Goal: Information Seeking & Learning: Learn about a topic

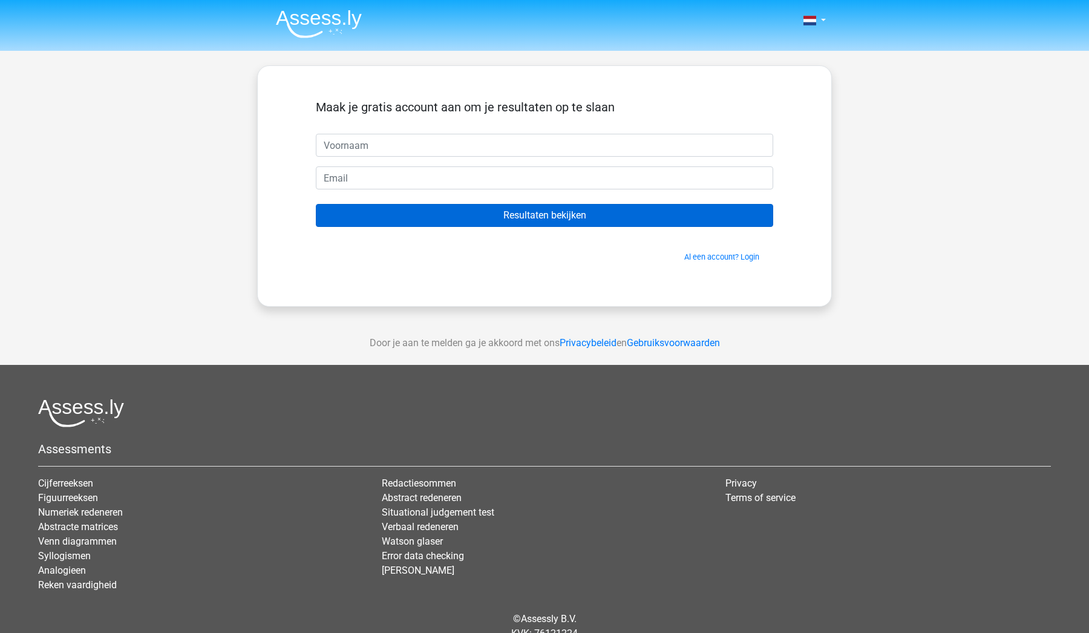
click at [578, 213] on input "Resultaten bekijken" at bounding box center [544, 215] width 457 height 23
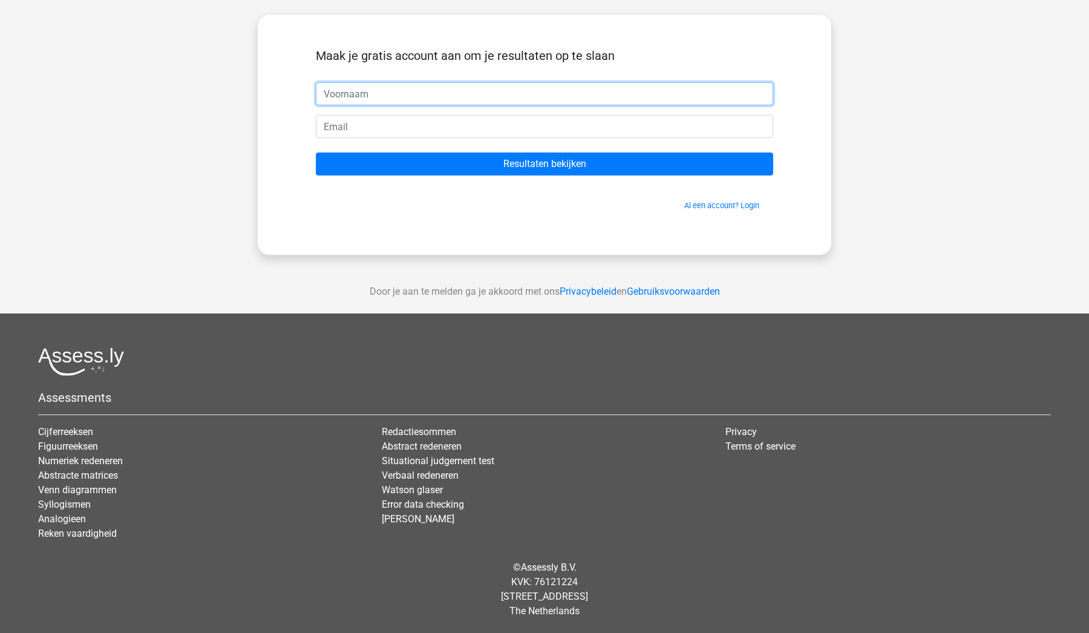
scroll to position [51, 0]
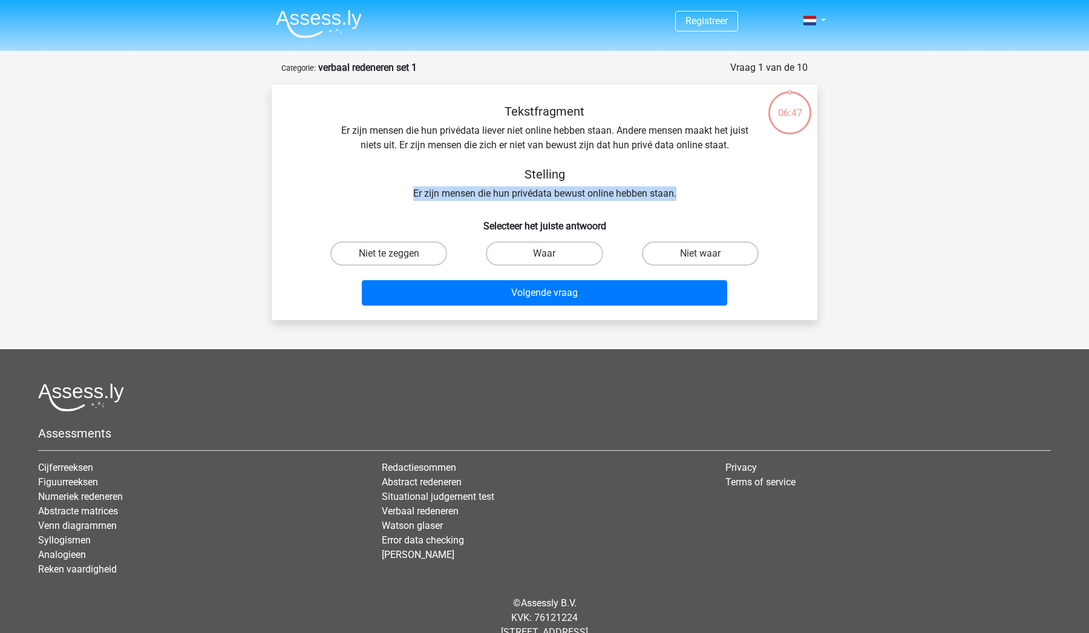
drag, startPoint x: 411, startPoint y: 192, endPoint x: 690, endPoint y: 190, distance: 278.3
click at [690, 190] on div "Tekstfragment Er zijn mensen die hun privédata liever niet online hebben staan.…" at bounding box center [544, 152] width 507 height 97
click at [618, 181] on h5 "Stelling" at bounding box center [544, 174] width 429 height 15
click at [533, 252] on label "Waar" at bounding box center [544, 253] width 117 height 24
click at [544, 253] on input "Waar" at bounding box center [548, 257] width 8 height 8
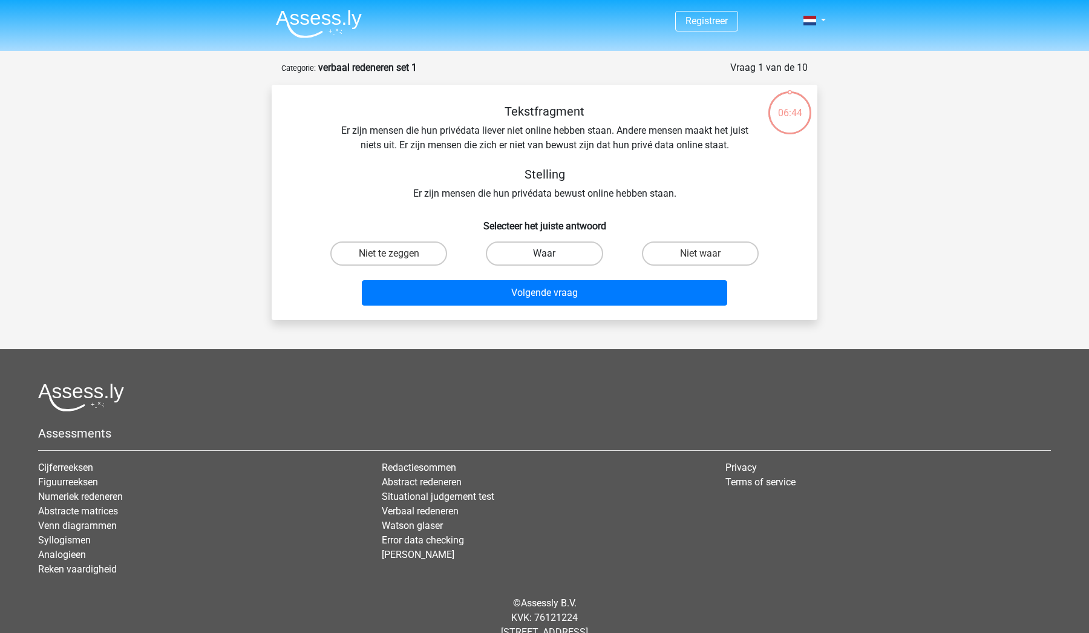
radio input "true"
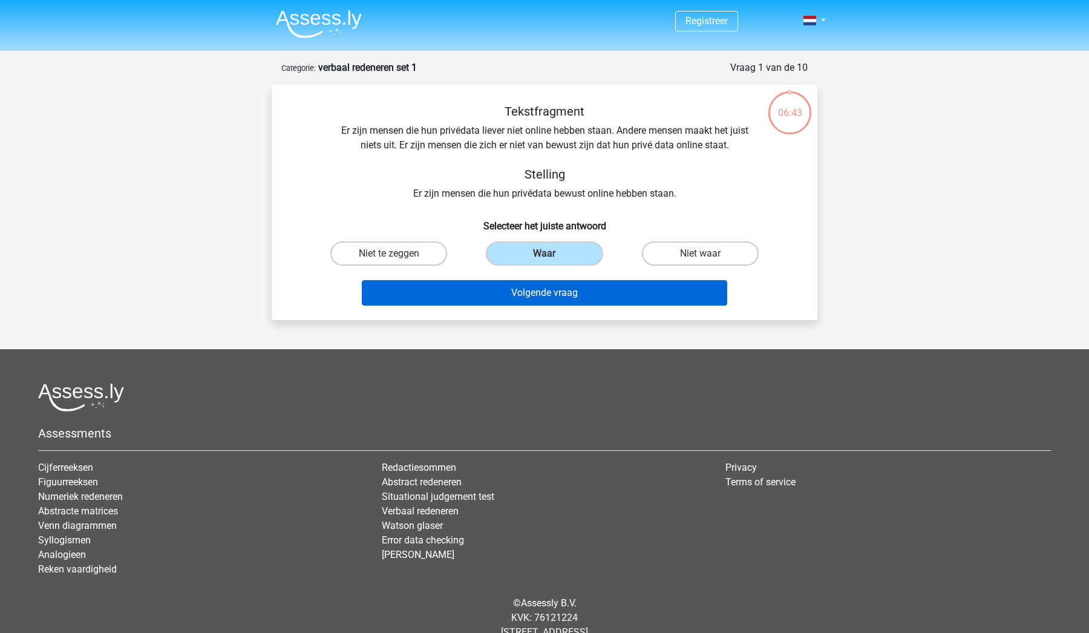
click at [587, 293] on button "Volgende vraag" at bounding box center [545, 292] width 366 height 25
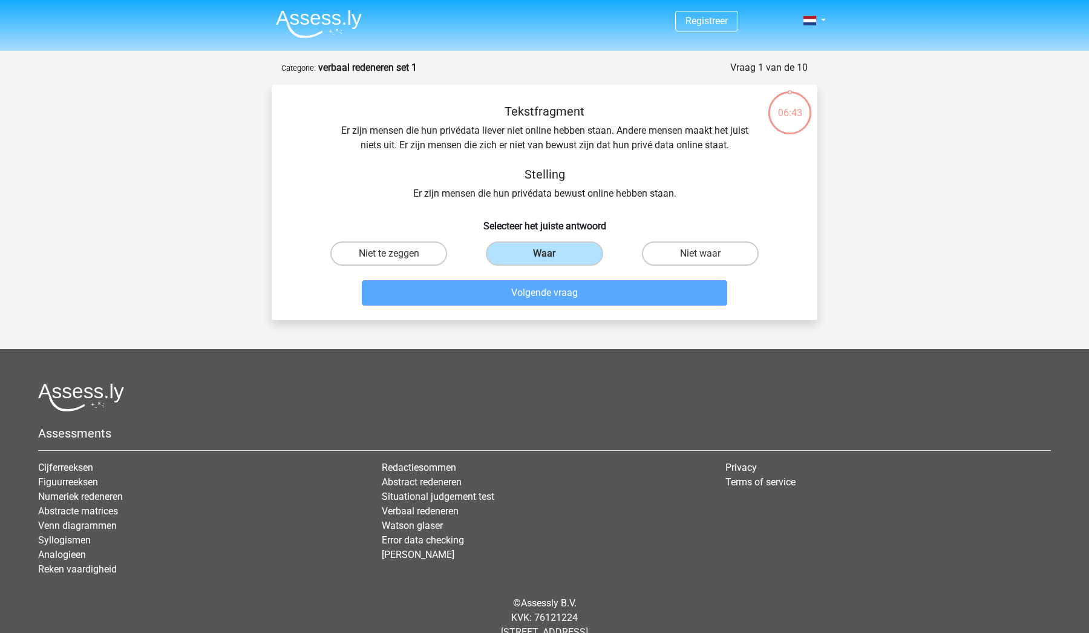
scroll to position [60, 0]
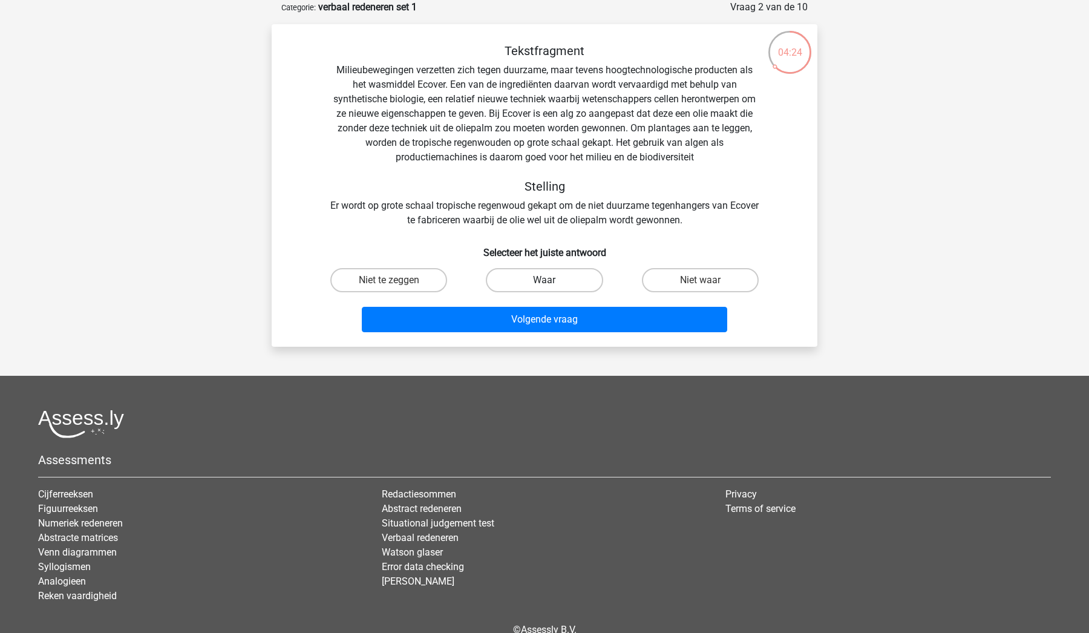
click at [584, 280] on label "Waar" at bounding box center [544, 280] width 117 height 24
click at [552, 280] on input "Waar" at bounding box center [548, 284] width 8 height 8
radio input "true"
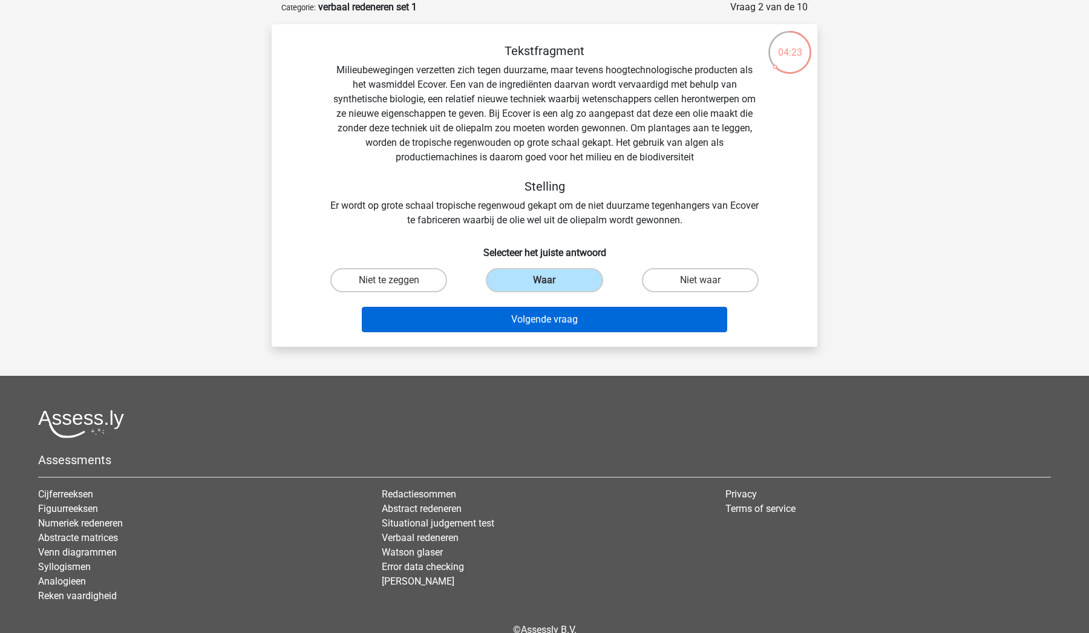
click at [587, 315] on button "Volgende vraag" at bounding box center [545, 319] width 366 height 25
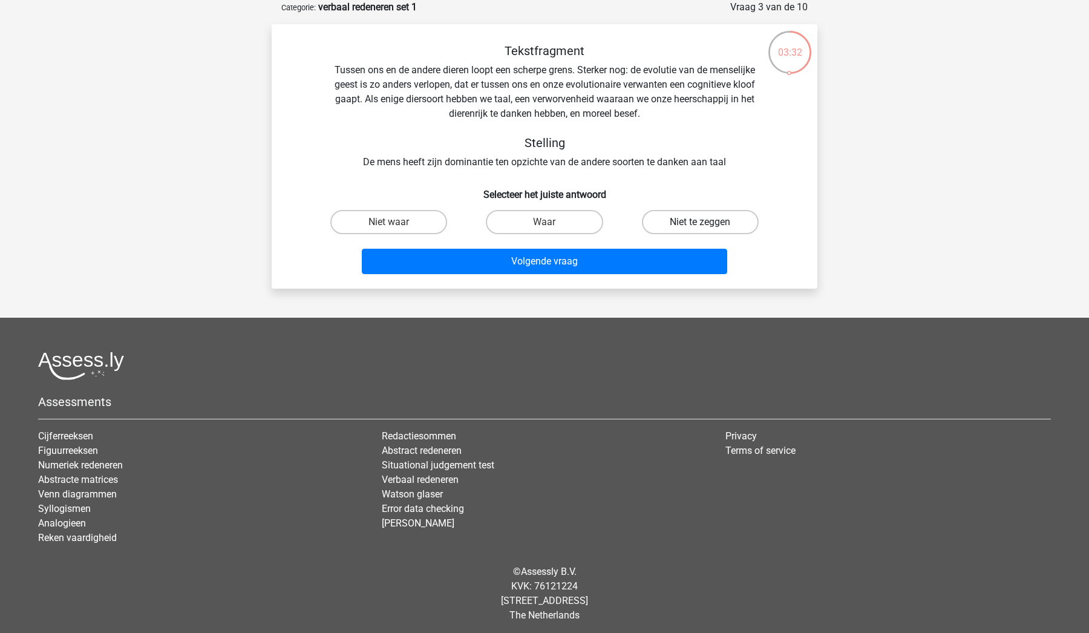
click at [685, 229] on label "Niet te zeggen" at bounding box center [700, 222] width 117 height 24
click at [700, 229] on input "Niet te zeggen" at bounding box center [704, 226] width 8 height 8
radio input "true"
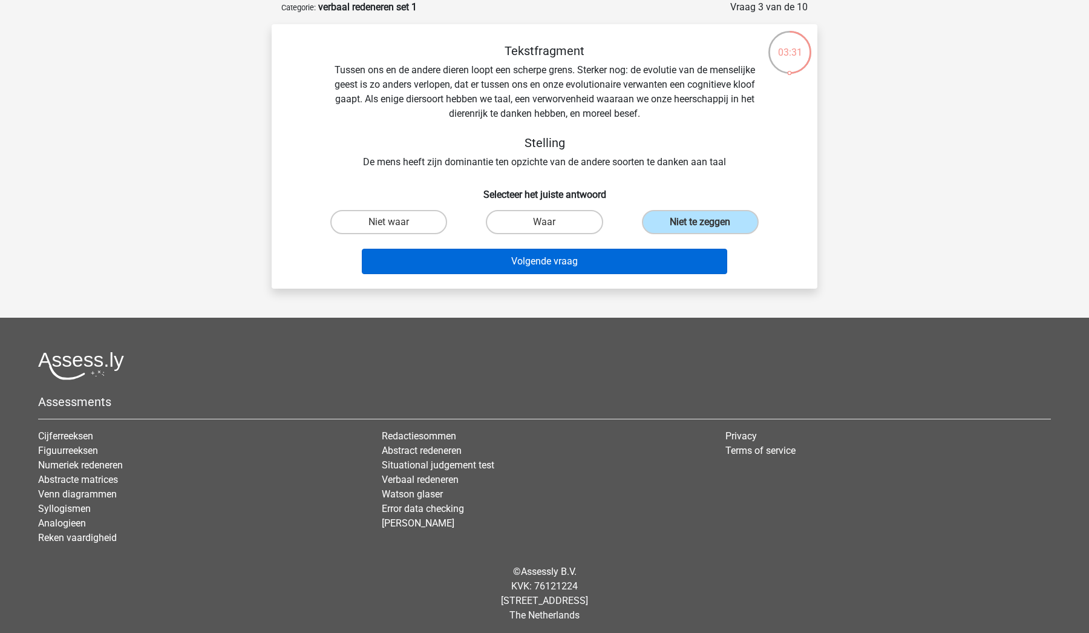
click at [655, 262] on button "Volgende vraag" at bounding box center [545, 261] width 366 height 25
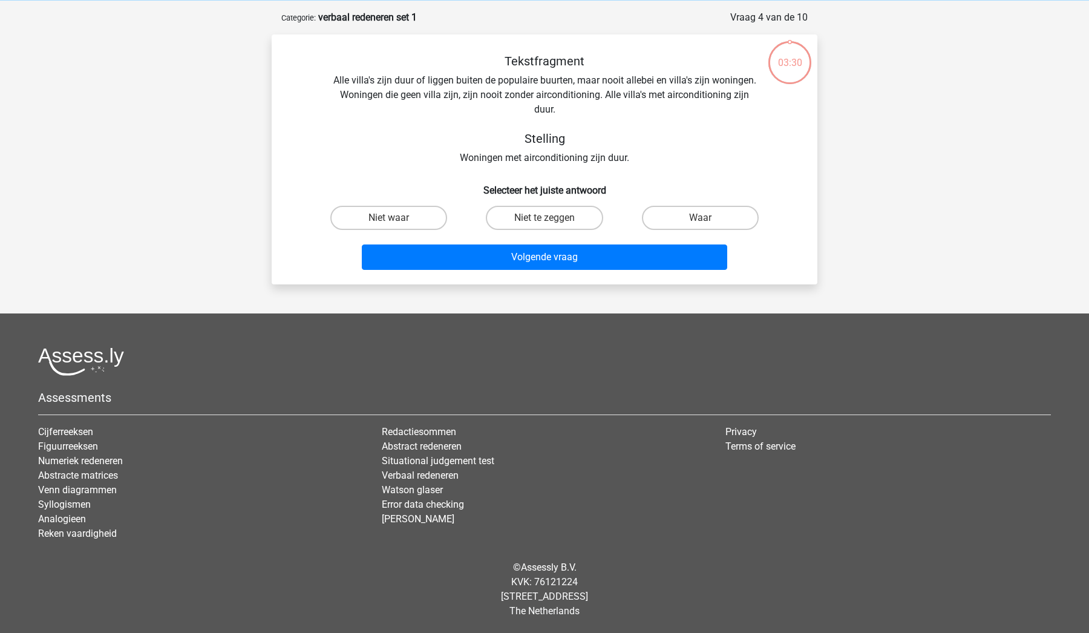
scroll to position [50, 0]
click at [544, 238] on div "Volgende vraag" at bounding box center [544, 255] width 507 height 40
click at [547, 221] on input "Niet te zeggen" at bounding box center [548, 222] width 8 height 8
radio input "true"
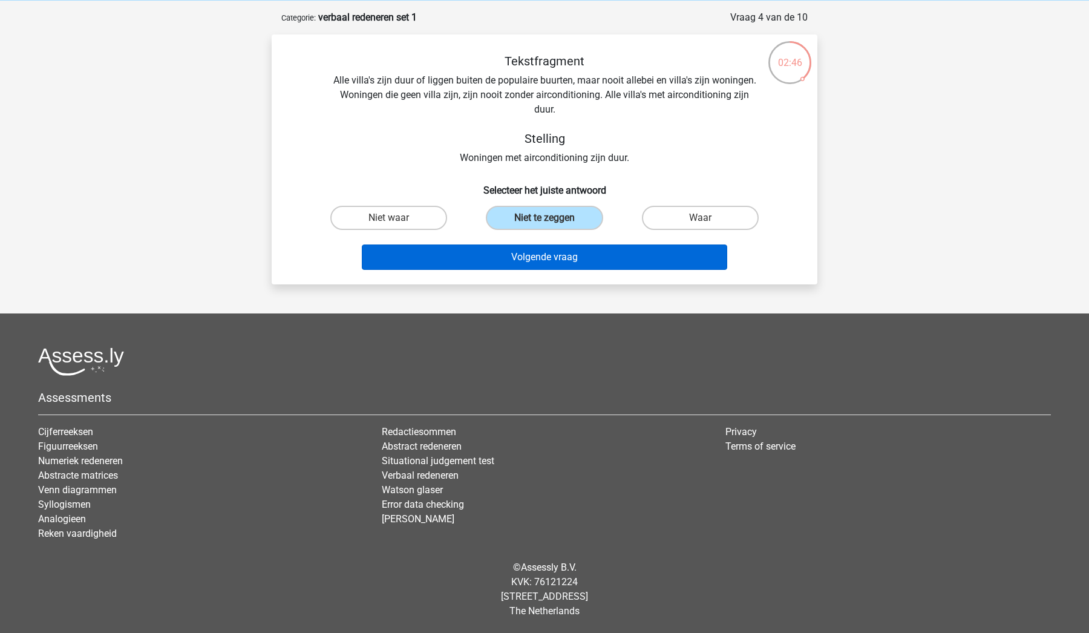
click at [546, 255] on button "Volgende vraag" at bounding box center [545, 256] width 366 height 25
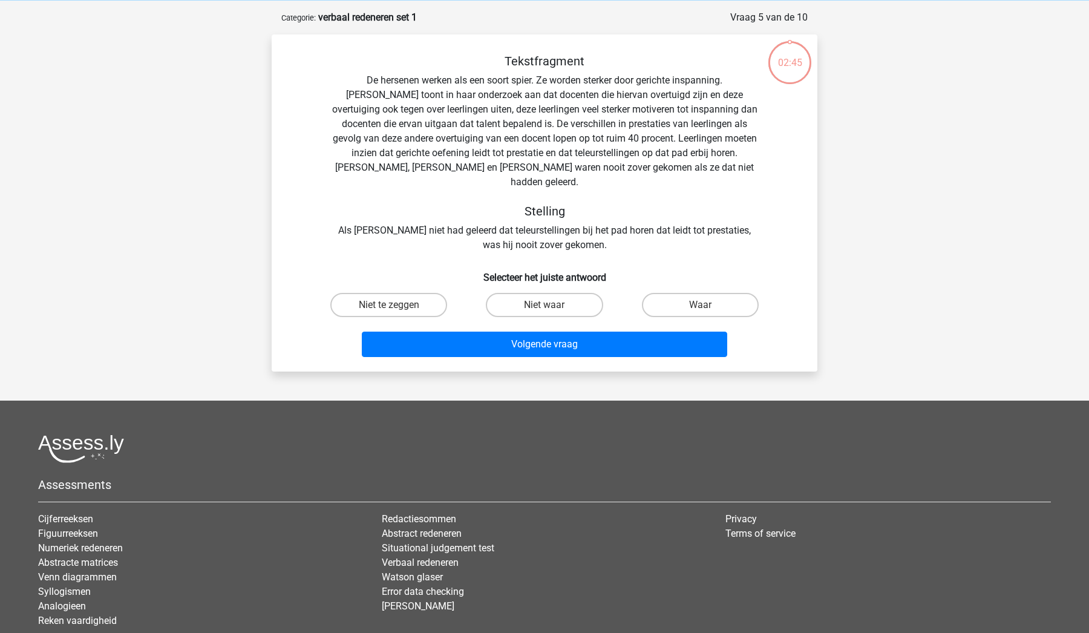
scroll to position [60, 0]
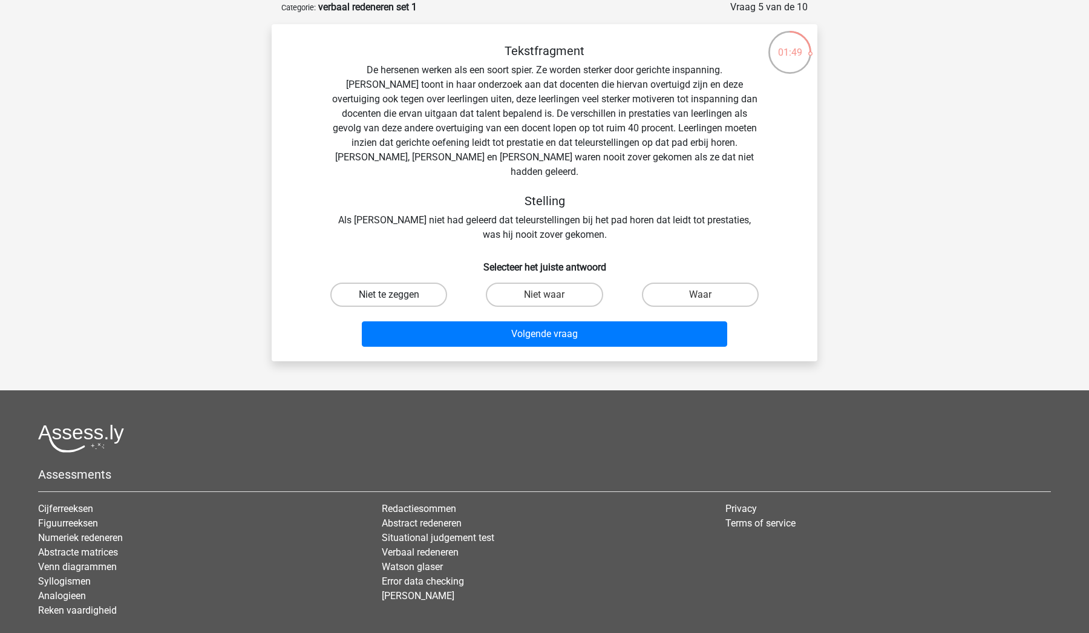
click at [429, 284] on label "Niet te zeggen" at bounding box center [388, 294] width 117 height 24
click at [397, 295] on input "Niet te zeggen" at bounding box center [393, 299] width 8 height 8
radio input "true"
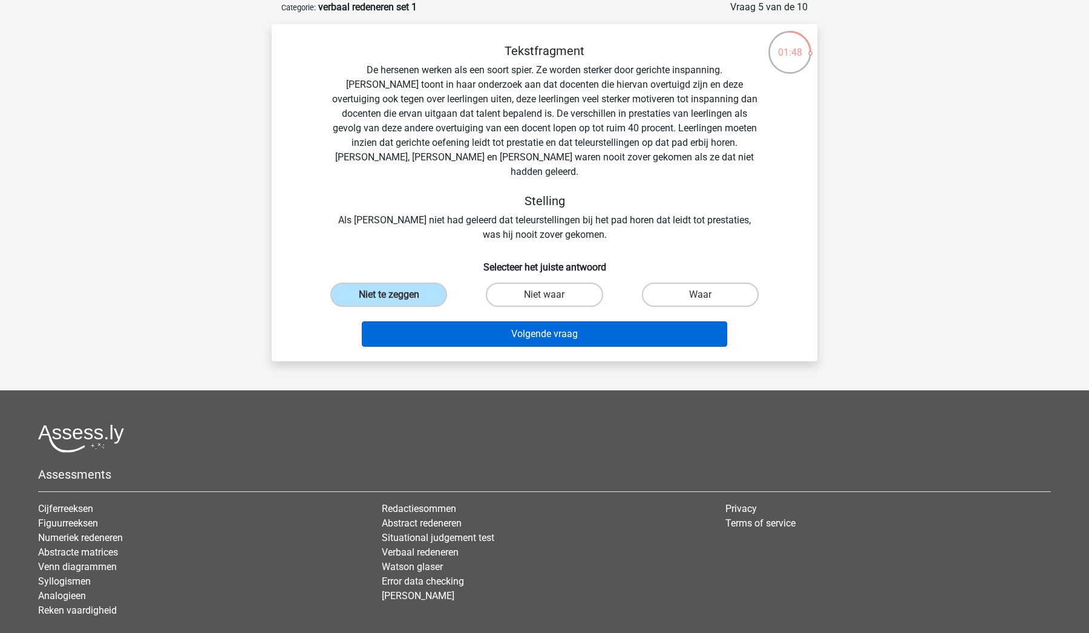
click at [466, 321] on button "Volgende vraag" at bounding box center [545, 333] width 366 height 25
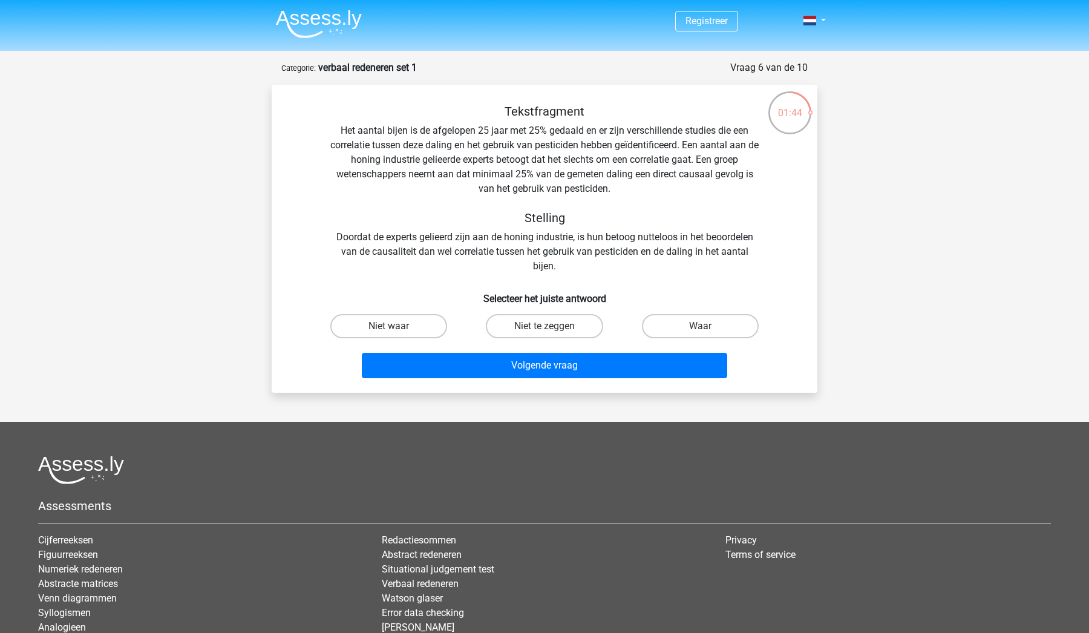
scroll to position [0, 0]
click at [430, 329] on label "Niet waar" at bounding box center [388, 326] width 117 height 24
click at [397, 329] on input "Niet waar" at bounding box center [393, 330] width 8 height 8
radio input "true"
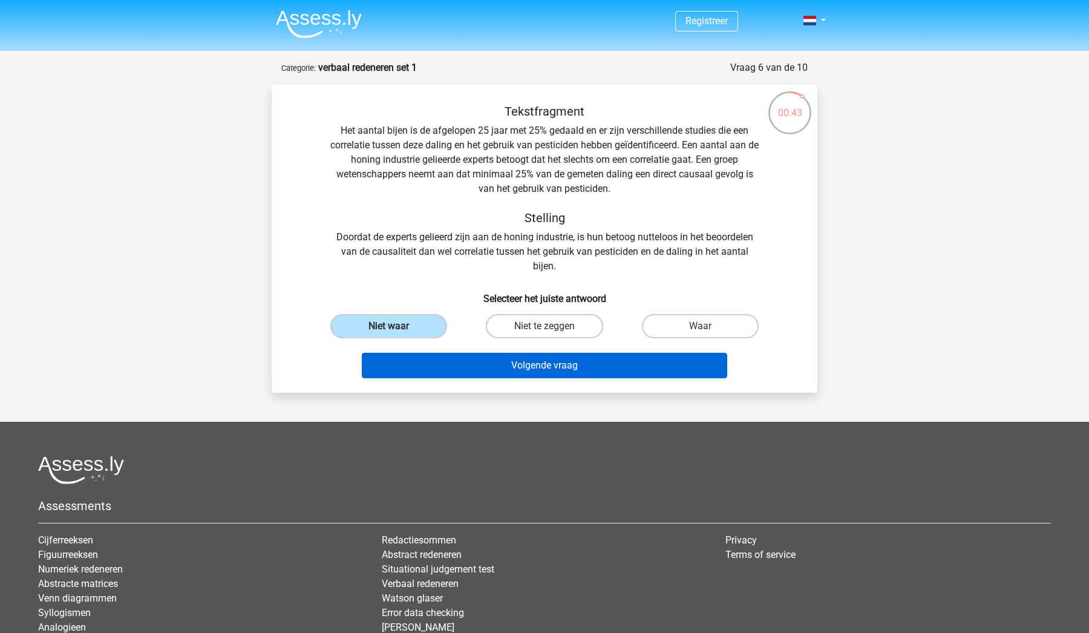
click at [516, 365] on button "Volgende vraag" at bounding box center [545, 365] width 366 height 25
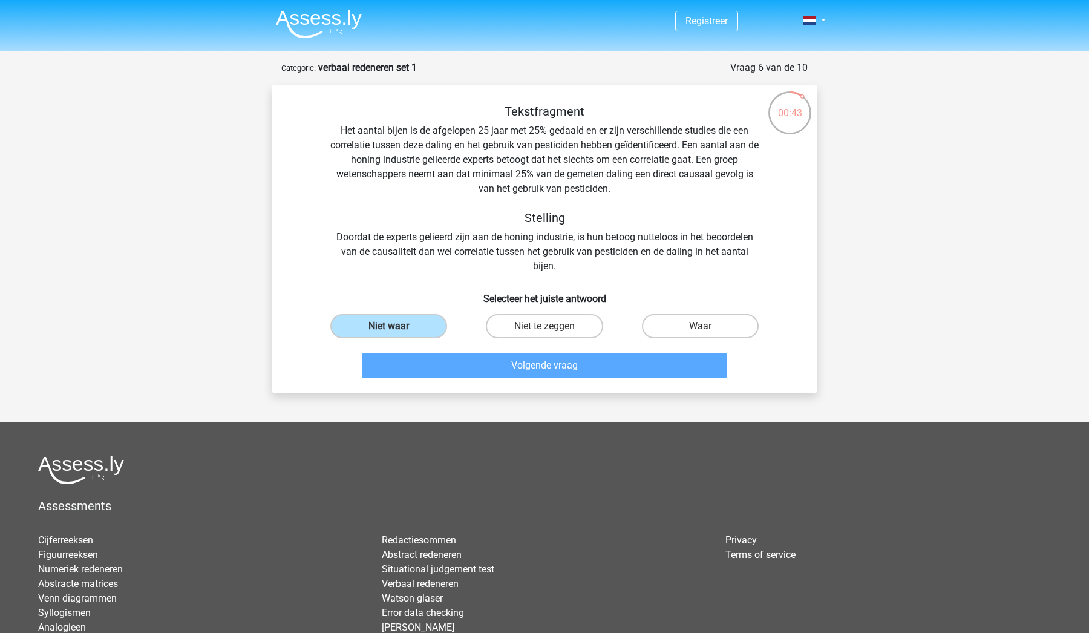
scroll to position [36, 0]
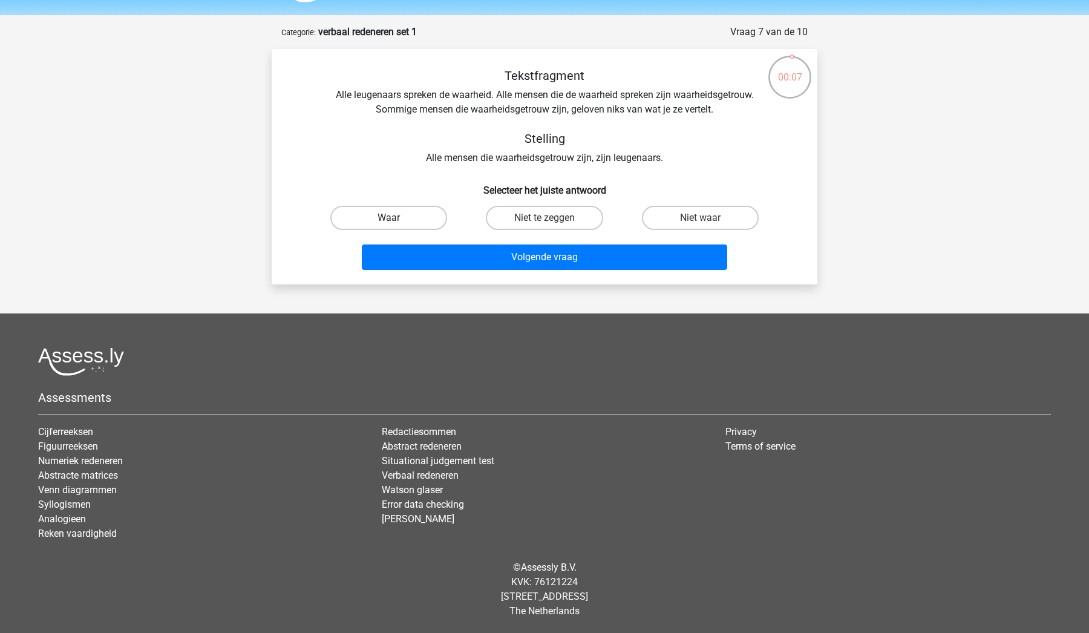
click at [396, 219] on label "Waar" at bounding box center [388, 218] width 117 height 24
click at [396, 219] on input "Waar" at bounding box center [393, 222] width 8 height 8
radio input "true"
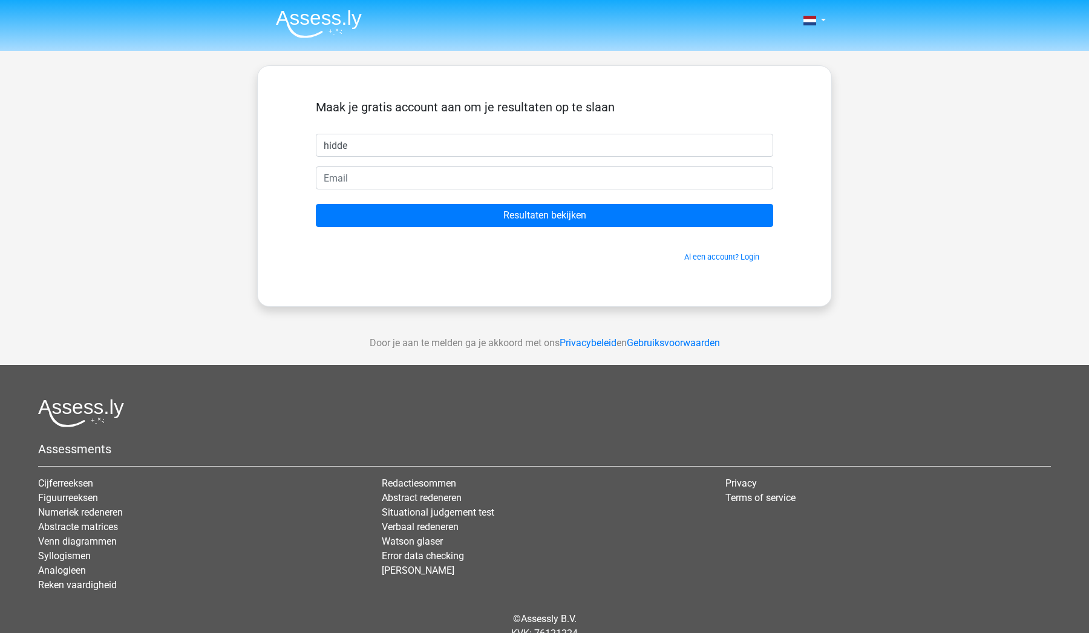
type input "hidde"
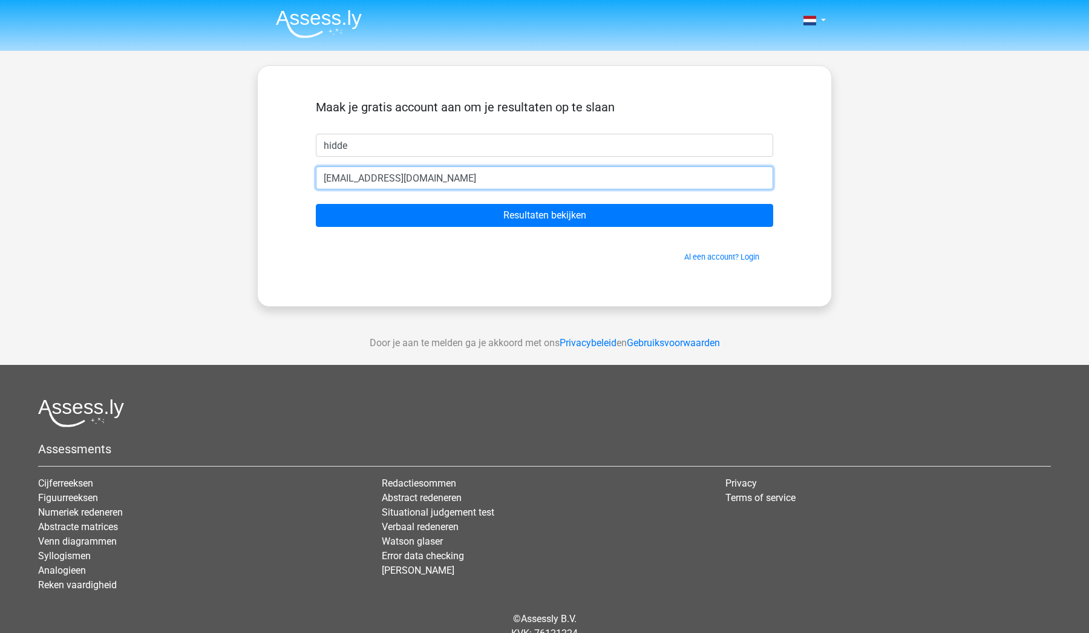
type input "[EMAIL_ADDRESS][DOMAIN_NAME]"
click at [544, 215] on input "Resultaten bekijken" at bounding box center [544, 215] width 457 height 23
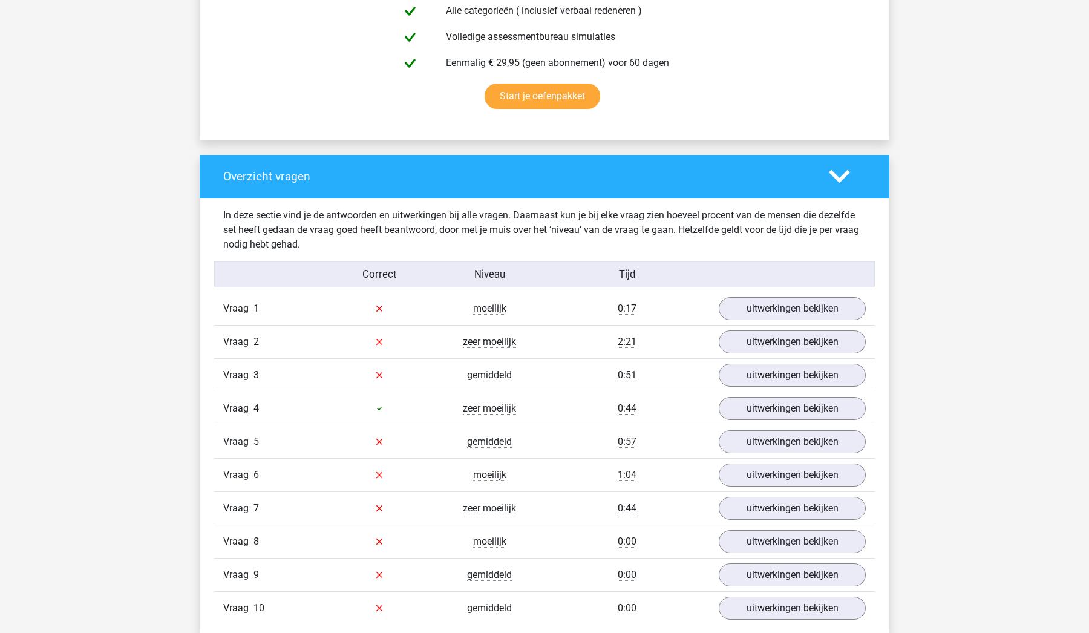
scroll to position [788, 0]
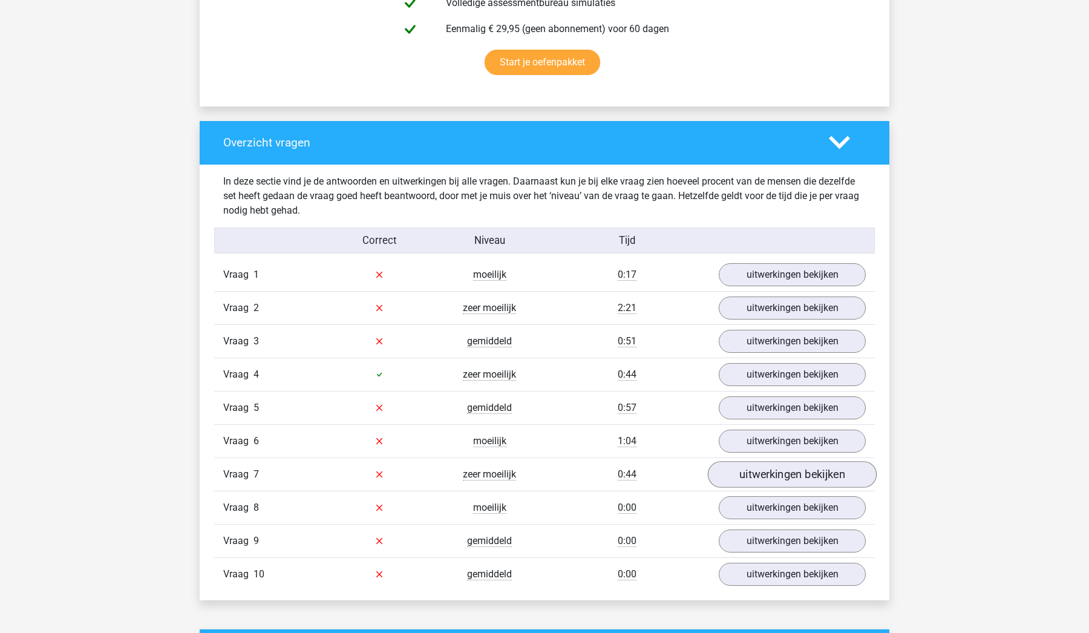
click at [768, 474] on link "uitwerkingen bekijken" at bounding box center [792, 474] width 169 height 27
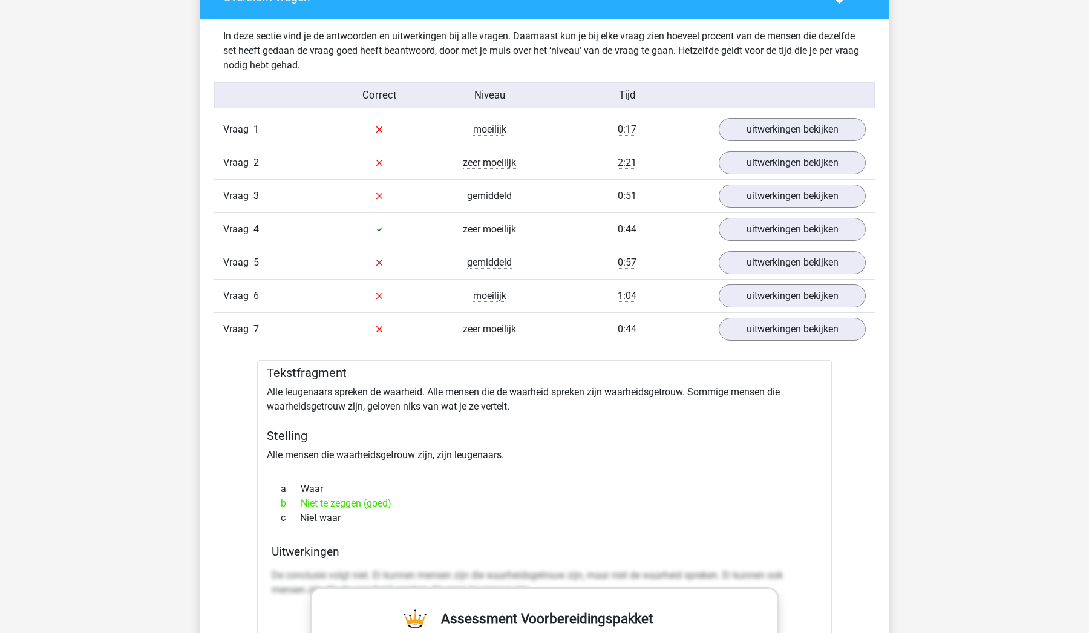
scroll to position [934, 0]
click at [760, 332] on link "uitwerkingen bekijken" at bounding box center [792, 328] width 169 height 27
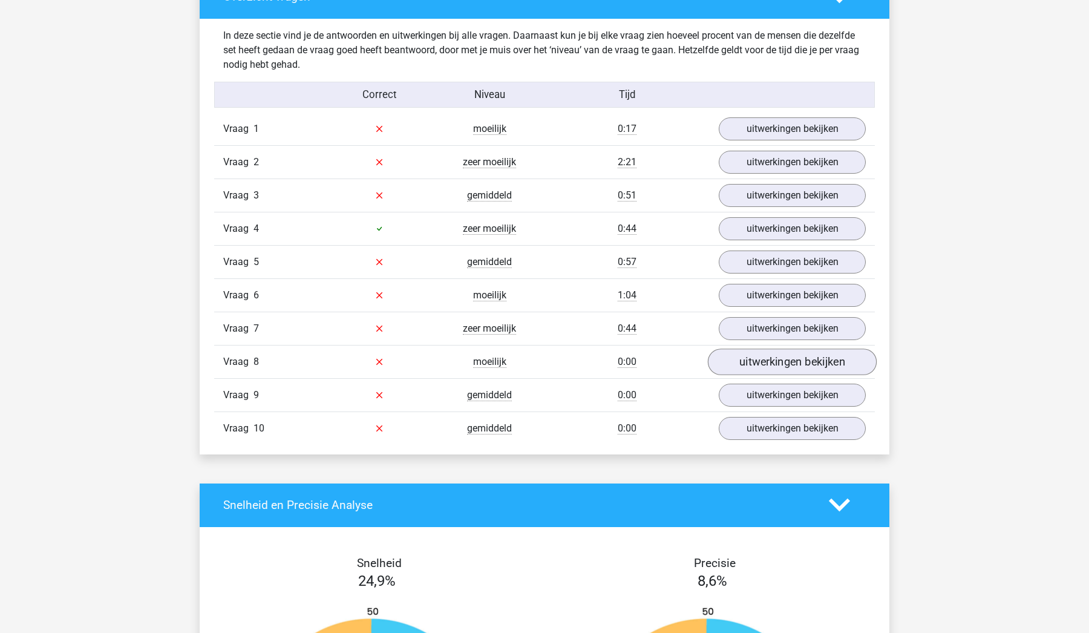
click at [751, 359] on link "uitwerkingen bekijken" at bounding box center [792, 361] width 169 height 27
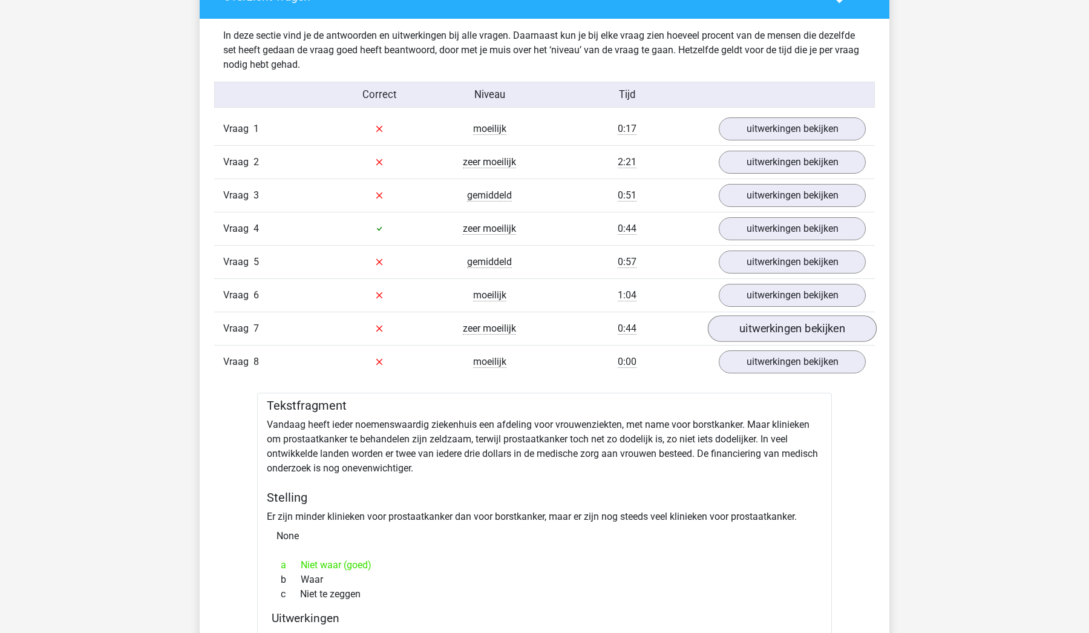
click at [754, 331] on link "uitwerkingen bekijken" at bounding box center [792, 328] width 169 height 27
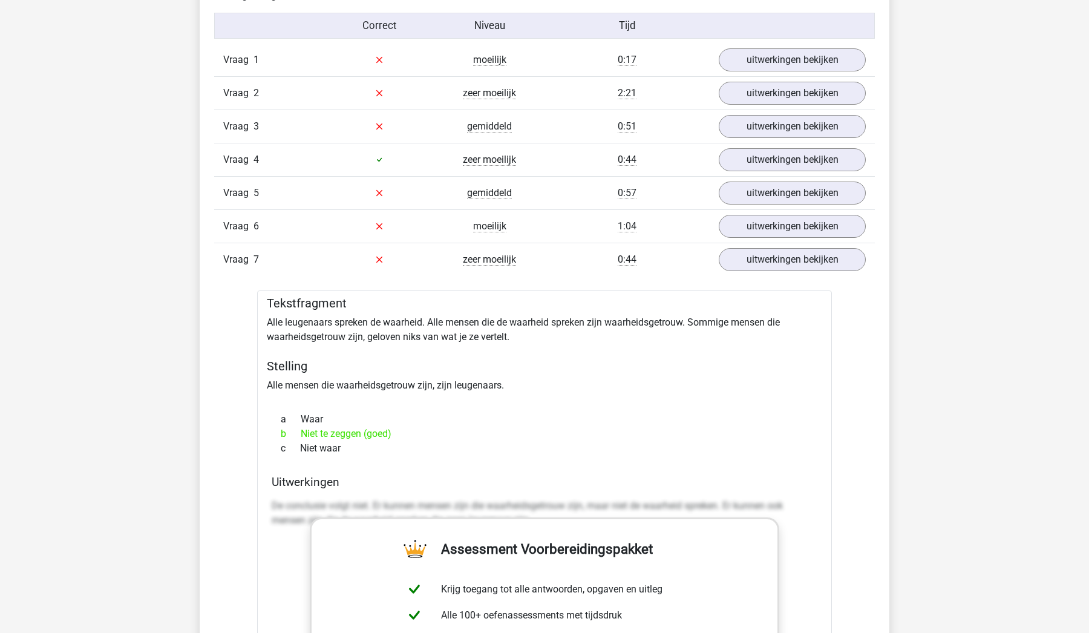
scroll to position [979, 0]
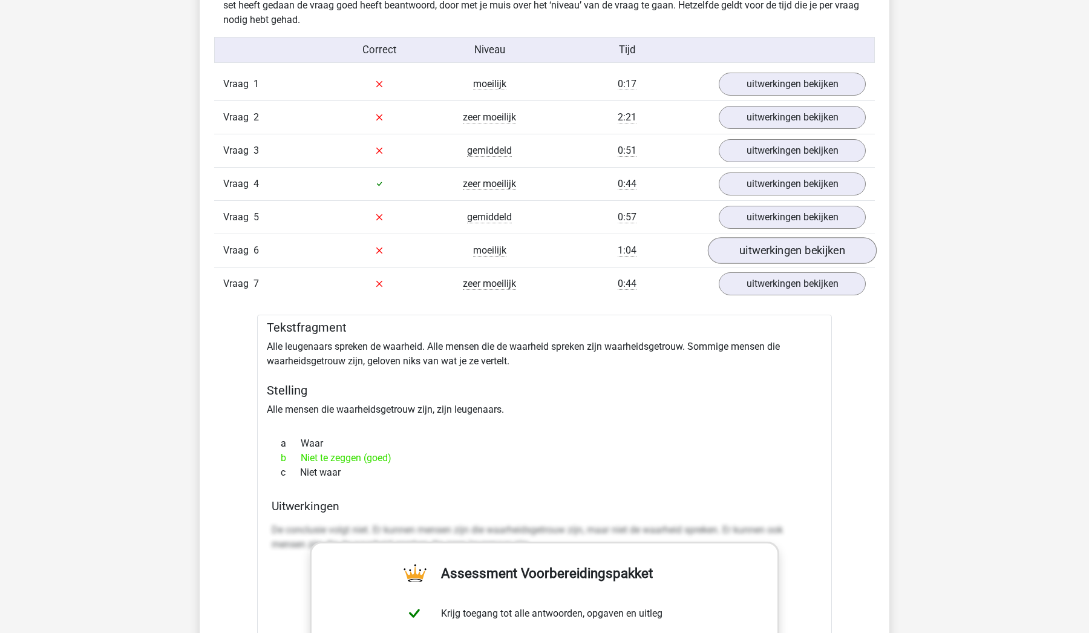
click at [753, 246] on link "uitwerkingen bekijken" at bounding box center [792, 250] width 169 height 27
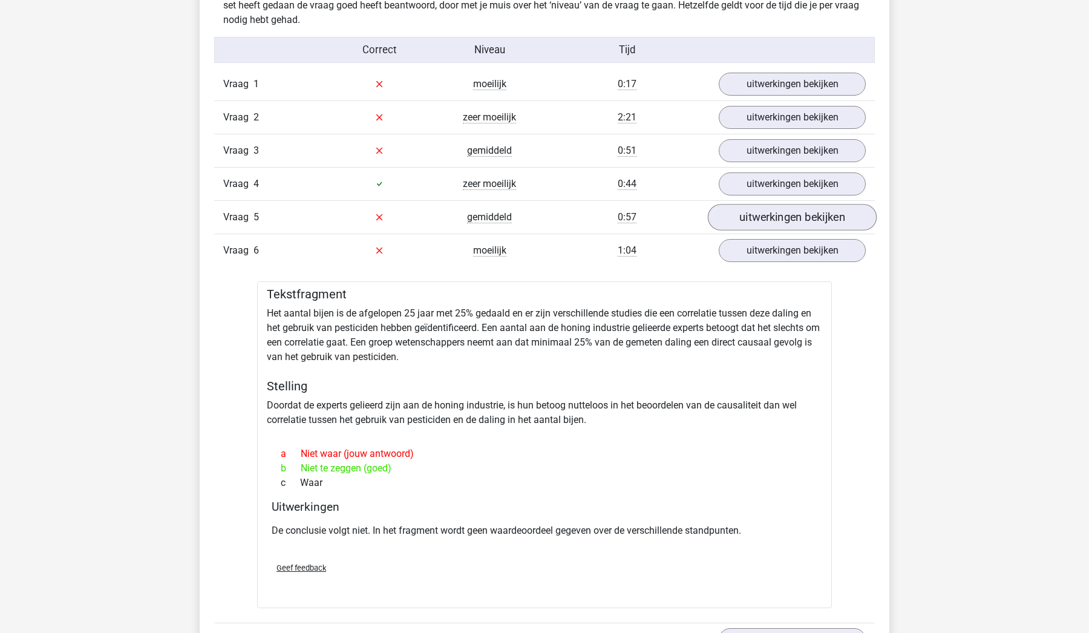
click at [756, 218] on link "uitwerkingen bekijken" at bounding box center [792, 217] width 169 height 27
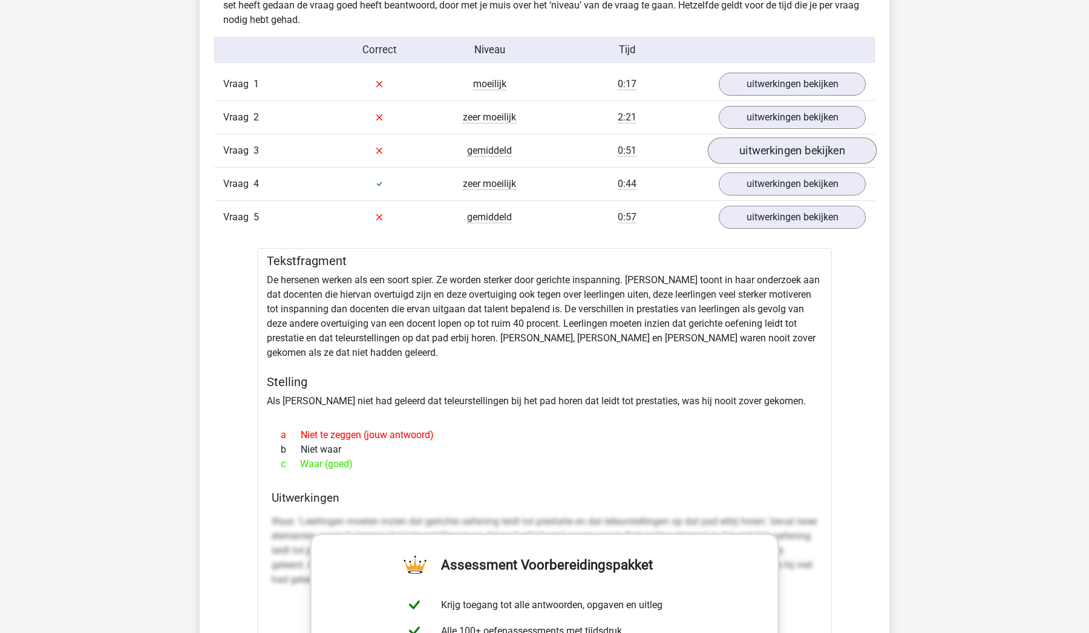
click at [757, 154] on link "uitwerkingen bekijken" at bounding box center [792, 150] width 169 height 27
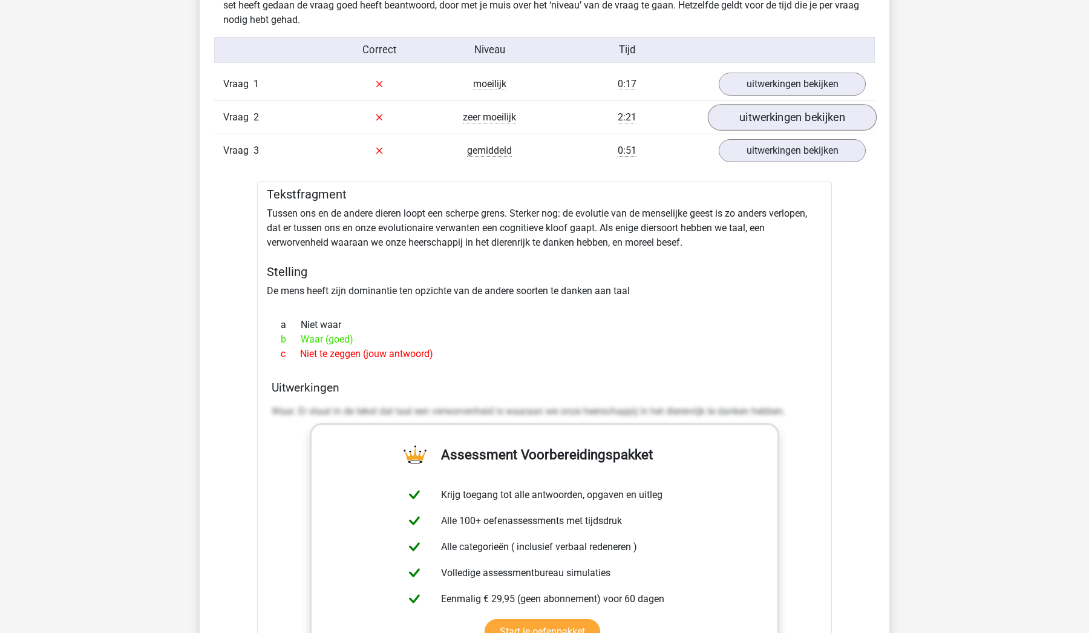
click at [754, 119] on link "uitwerkingen bekijken" at bounding box center [792, 117] width 169 height 27
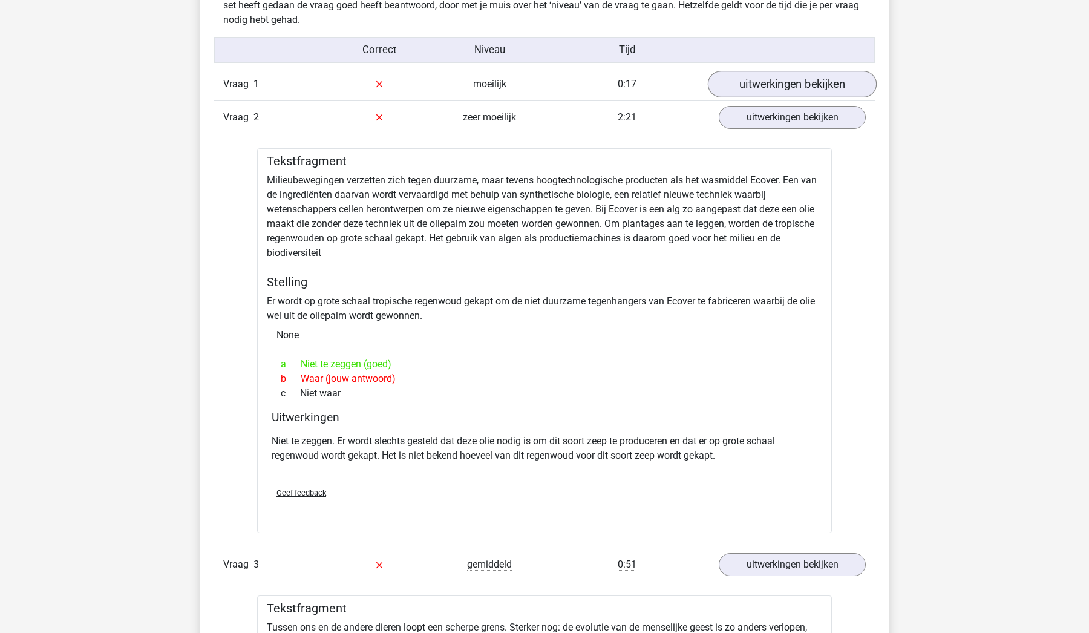
click at [769, 87] on link "uitwerkingen bekijken" at bounding box center [792, 84] width 169 height 27
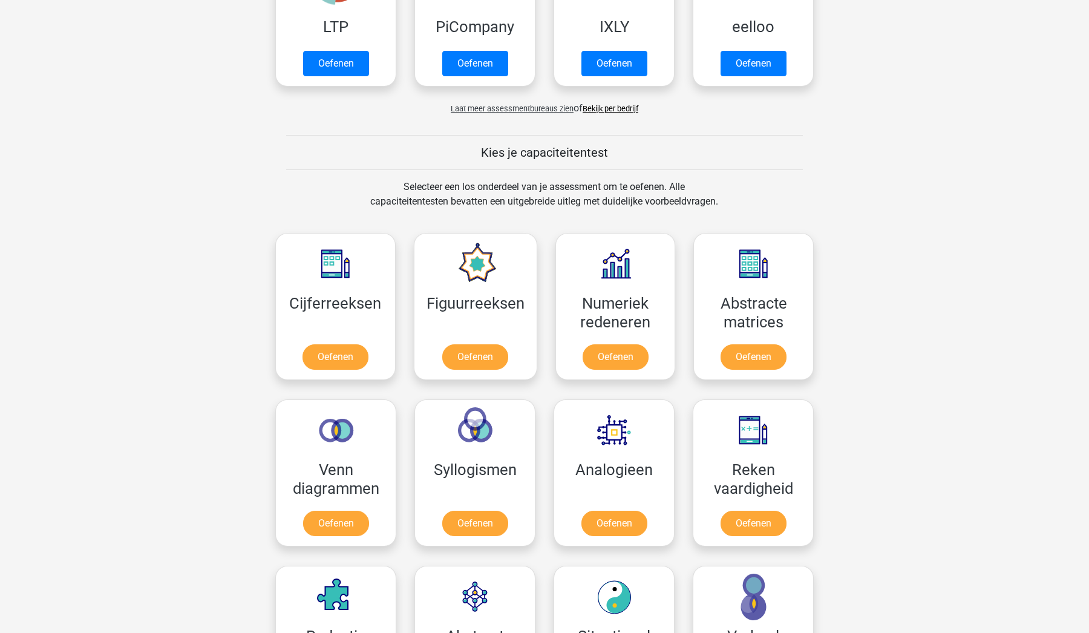
scroll to position [456, 0]
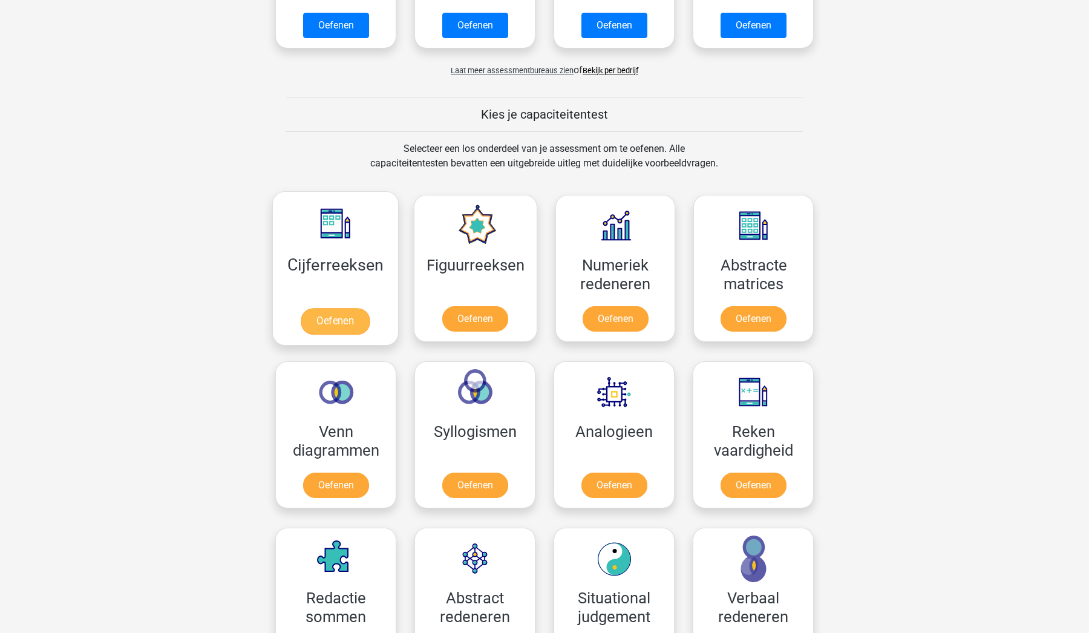
click at [335, 330] on link "Oefenen" at bounding box center [335, 321] width 69 height 27
click at [454, 321] on link "Oefenen" at bounding box center [474, 321] width 69 height 27
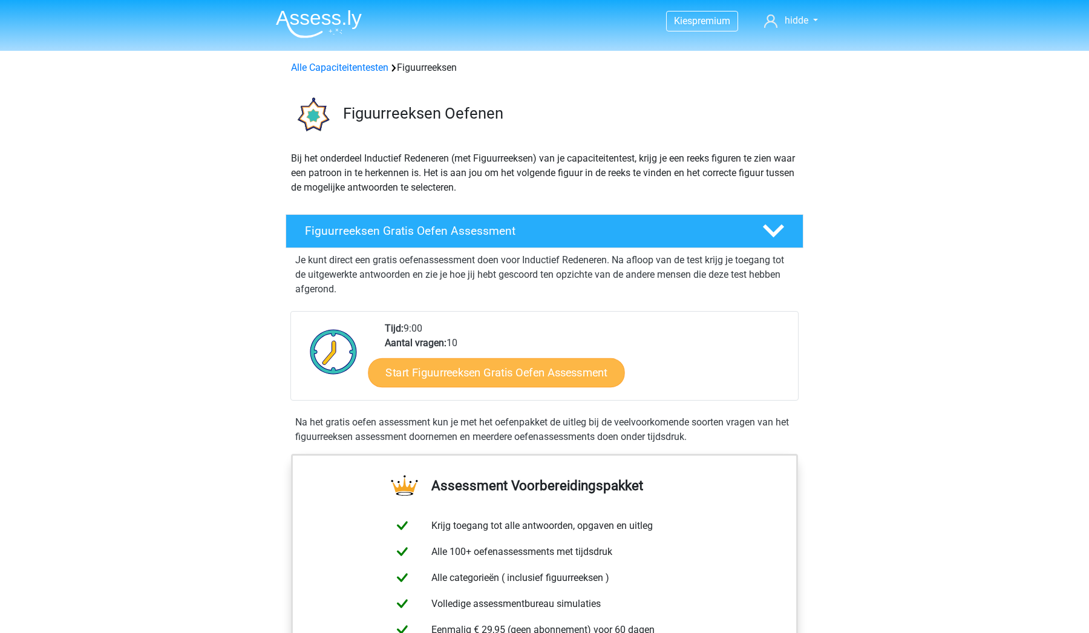
click at [546, 376] on link "Start Figuurreeksen Gratis Oefen Assessment" at bounding box center [496, 371] width 256 height 29
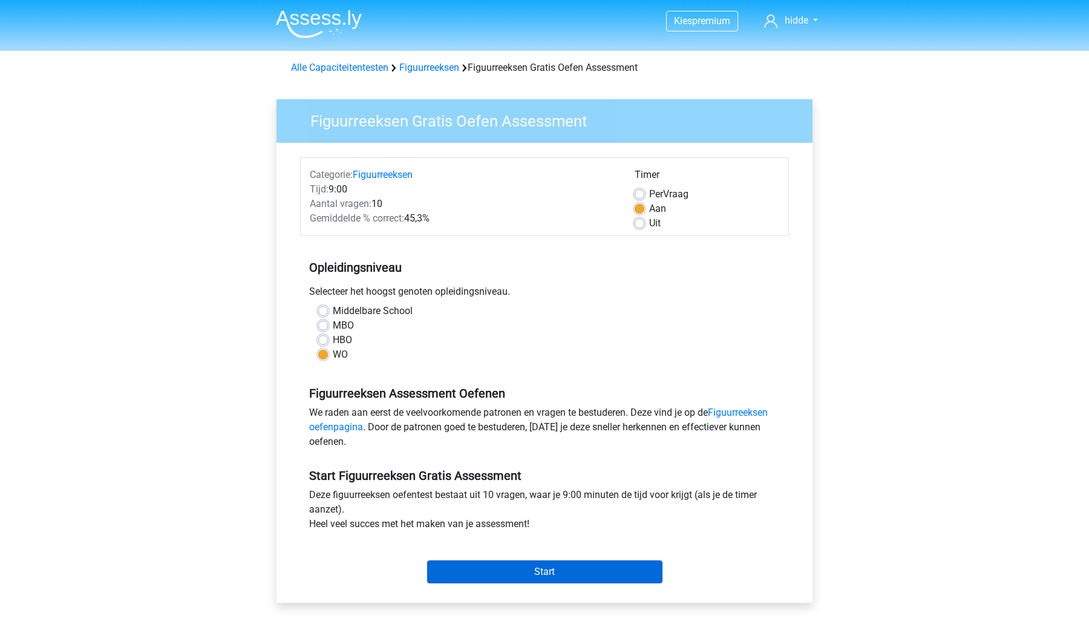
click at [516, 572] on input "Start" at bounding box center [544, 571] width 235 height 23
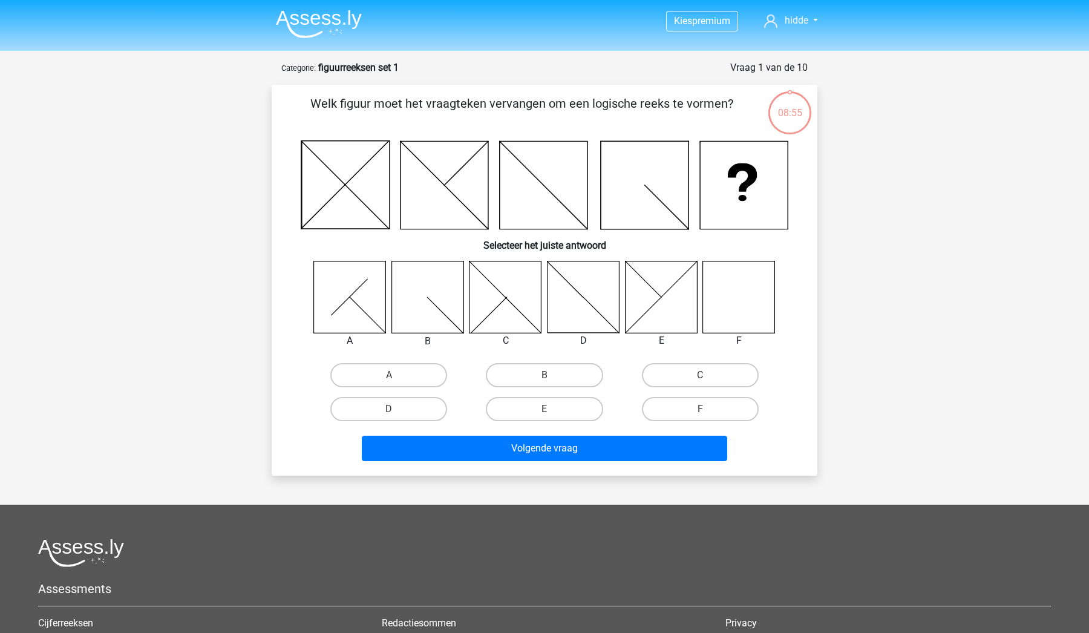
click at [722, 294] on icon at bounding box center [739, 297] width 72 height 72
click at [670, 402] on label "F" at bounding box center [700, 409] width 117 height 24
click at [700, 409] on input "F" at bounding box center [704, 413] width 8 height 8
radio input "true"
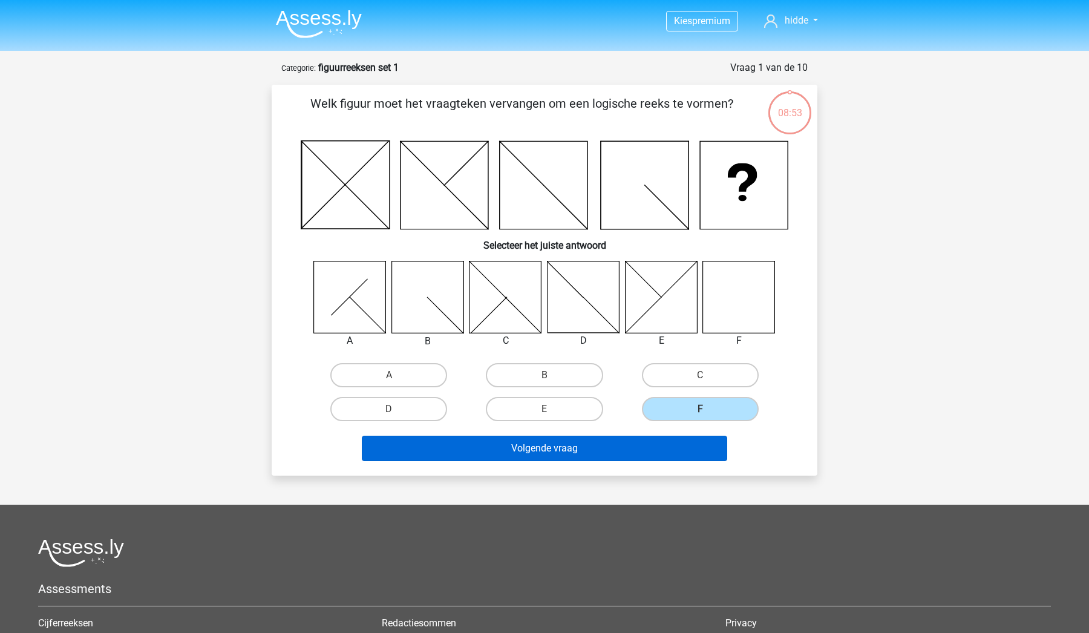
click at [631, 454] on button "Volgende vraag" at bounding box center [545, 448] width 366 height 25
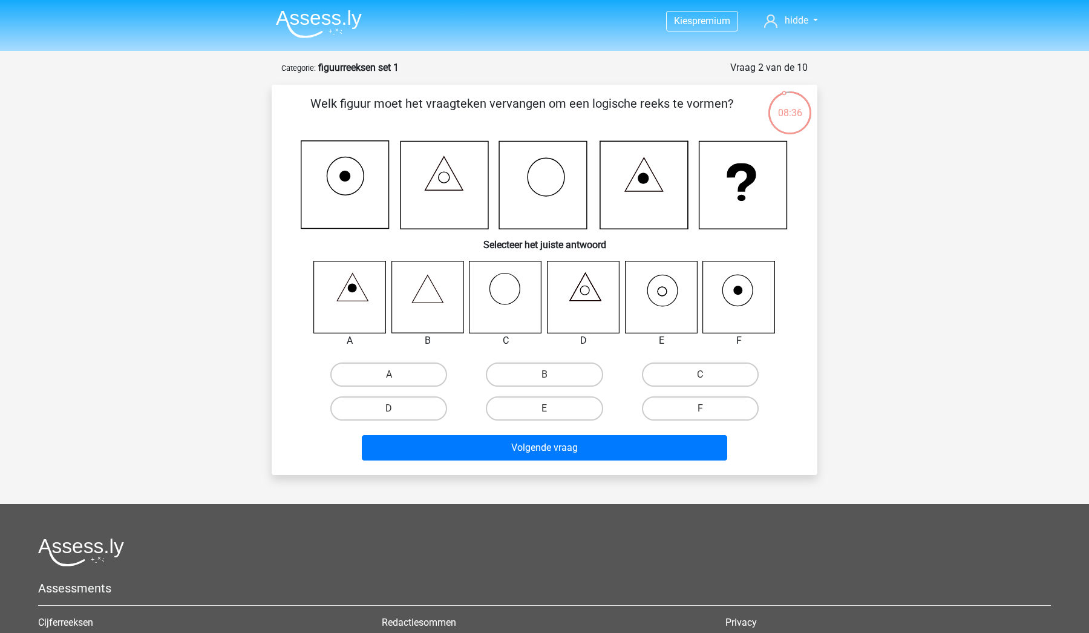
click at [658, 299] on icon at bounding box center [661, 297] width 72 height 72
click at [511, 410] on label "E" at bounding box center [544, 408] width 117 height 24
click at [544, 410] on input "E" at bounding box center [548, 412] width 8 height 8
radio input "true"
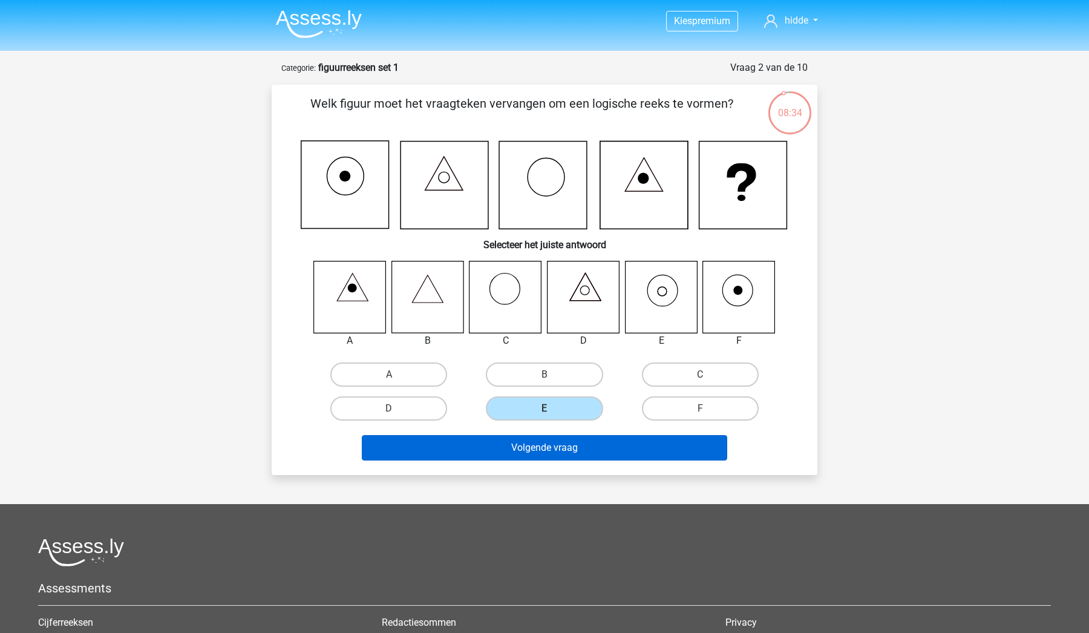
click at [511, 436] on button "Volgende vraag" at bounding box center [545, 447] width 366 height 25
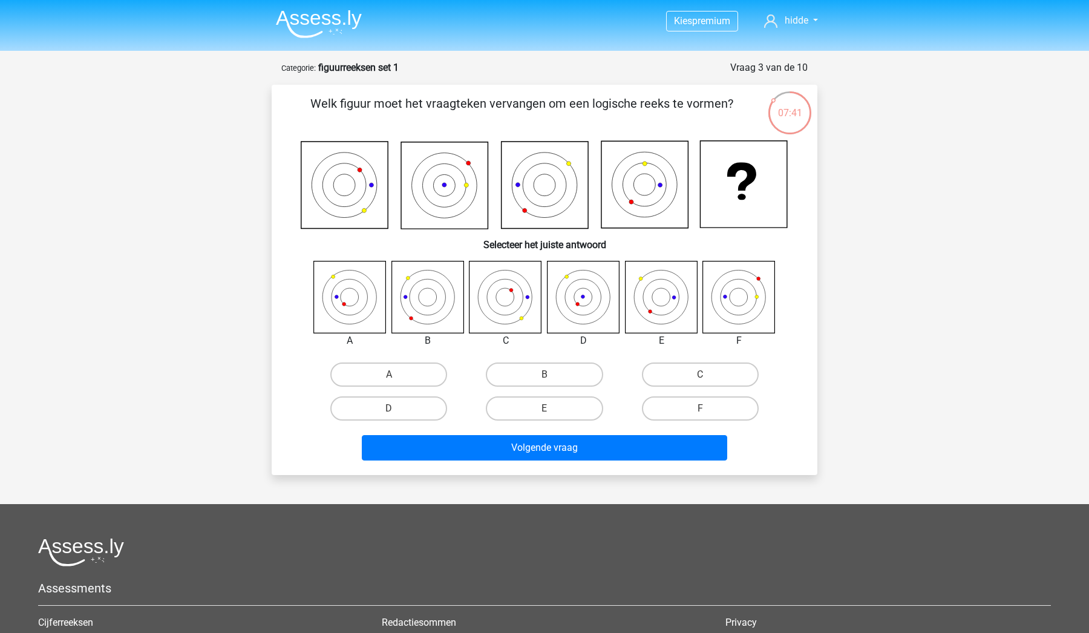
click at [351, 295] on icon at bounding box center [350, 297] width 72 height 72
click at [364, 371] on label "A" at bounding box center [388, 374] width 117 height 24
click at [389, 374] on input "A" at bounding box center [393, 378] width 8 height 8
radio input "true"
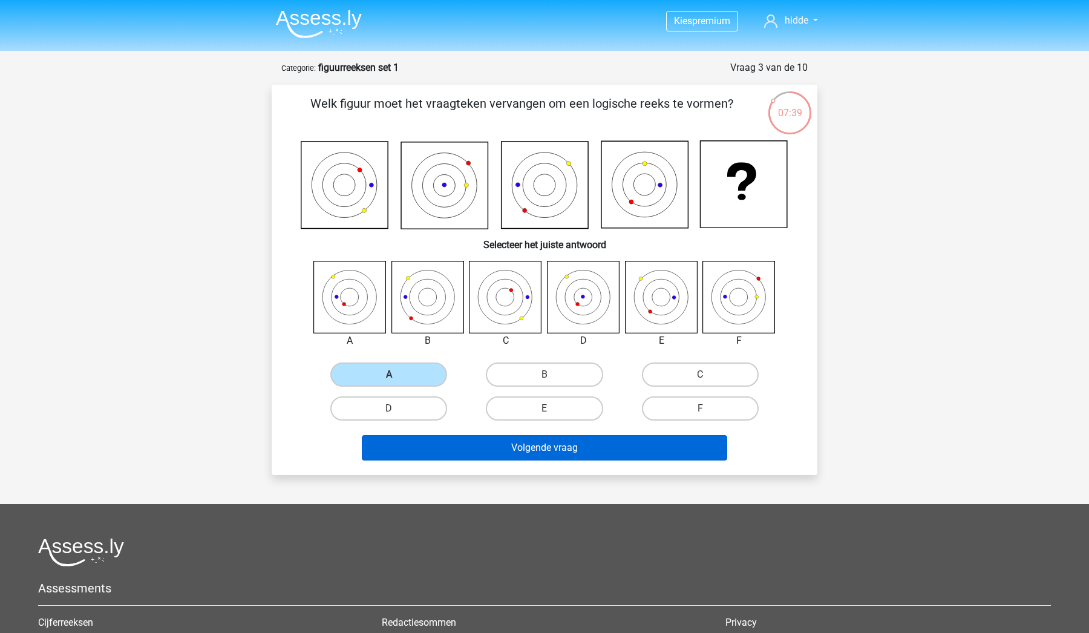
click at [534, 443] on button "Volgende vraag" at bounding box center [545, 447] width 366 height 25
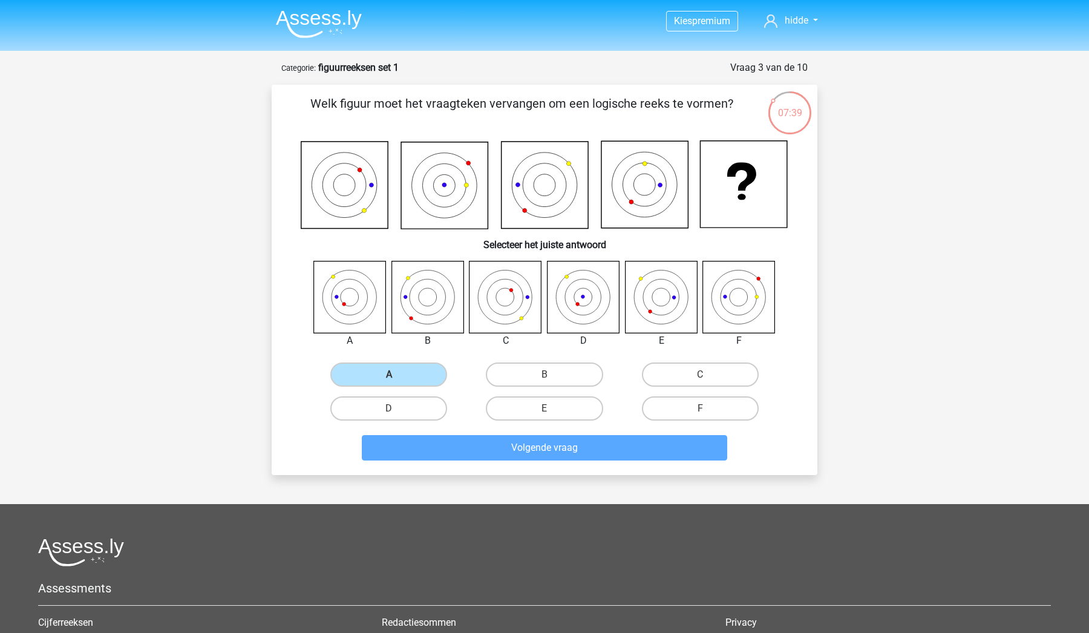
scroll to position [60, 0]
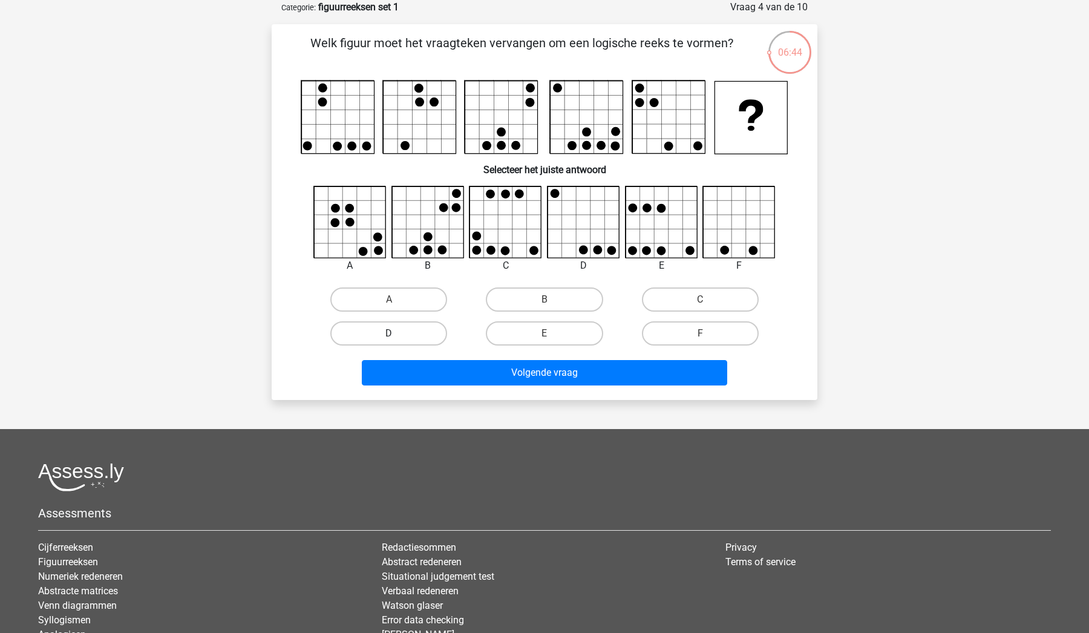
click at [383, 327] on label "D" at bounding box center [388, 333] width 117 height 24
click at [389, 333] on input "D" at bounding box center [393, 337] width 8 height 8
radio input "true"
click at [466, 391] on div "Welk figuur moet het vraagteken vervangen om een logische reeks te vormen?" at bounding box center [545, 212] width 546 height 376
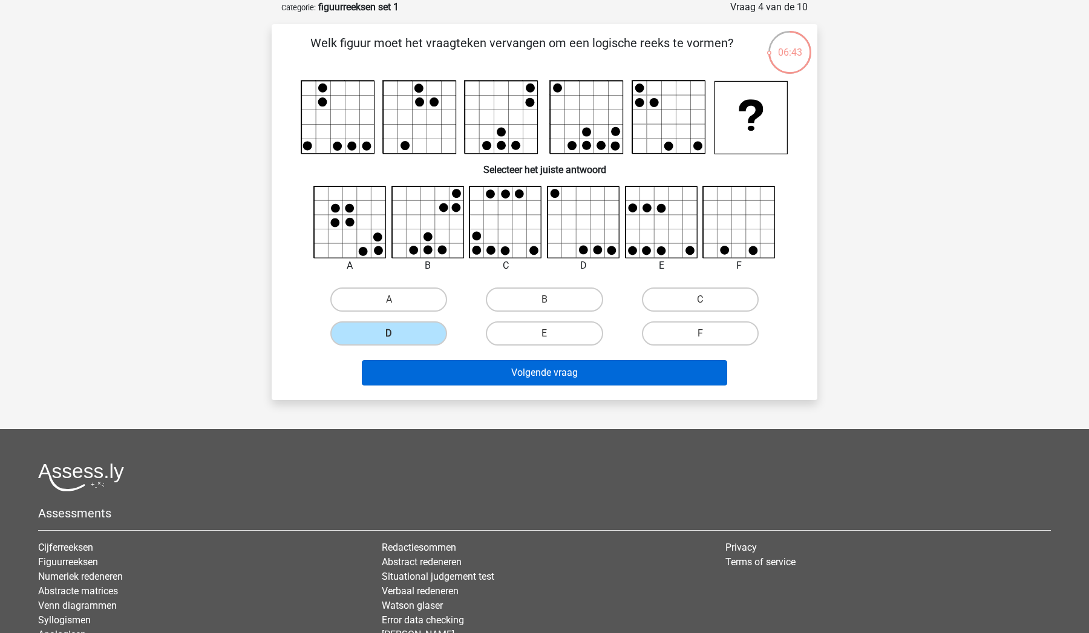
click at [479, 372] on button "Volgende vraag" at bounding box center [545, 372] width 366 height 25
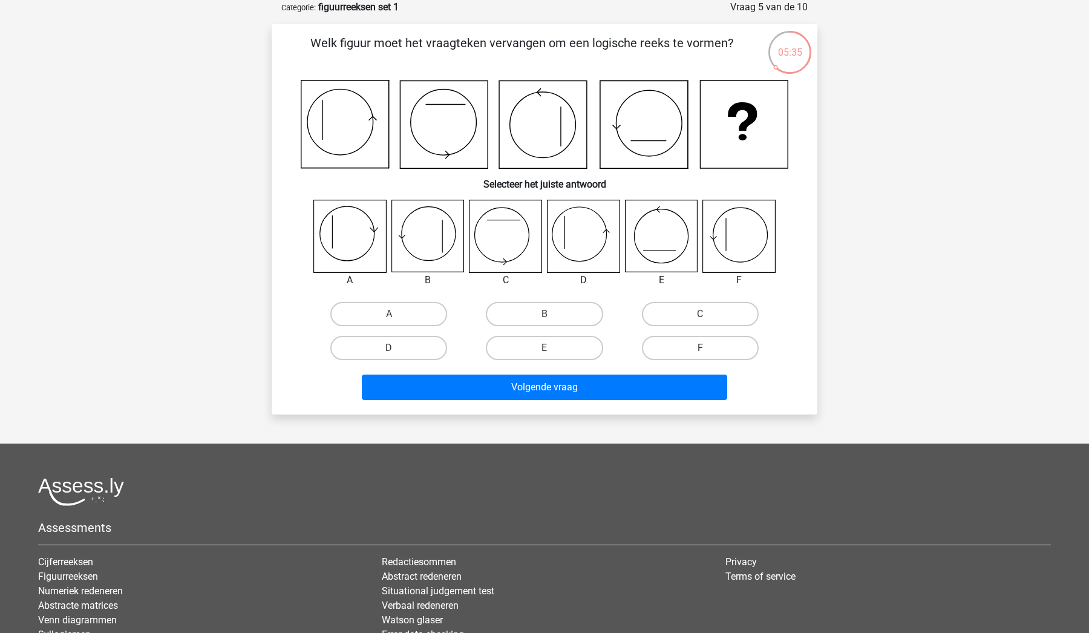
click at [690, 344] on label "F" at bounding box center [700, 348] width 117 height 24
click at [700, 348] on input "F" at bounding box center [704, 352] width 8 height 8
radio input "true"
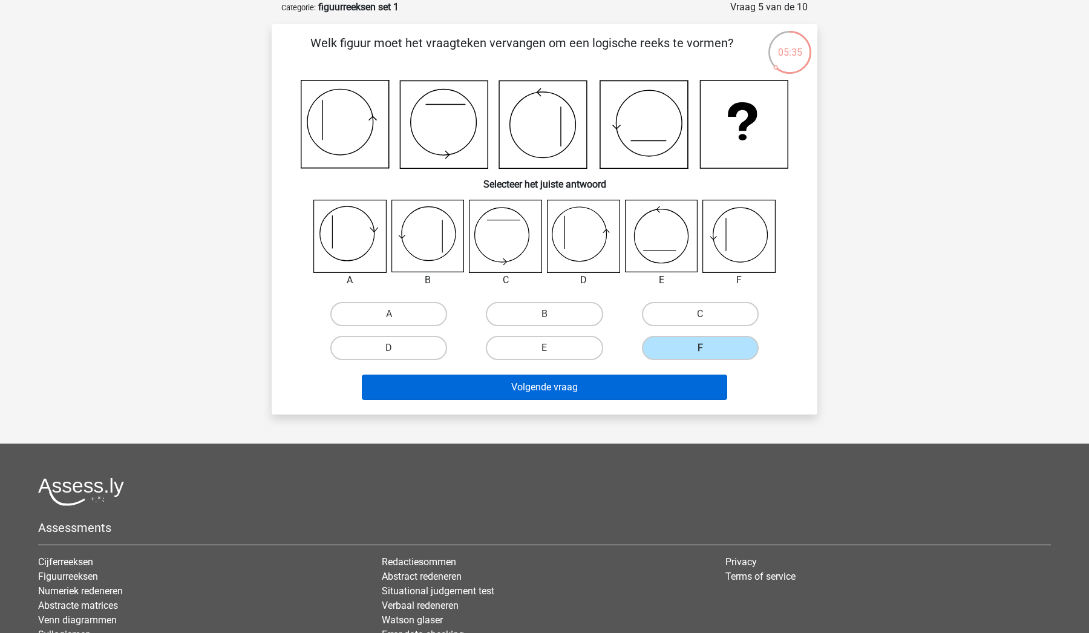
click at [631, 393] on button "Volgende vraag" at bounding box center [545, 386] width 366 height 25
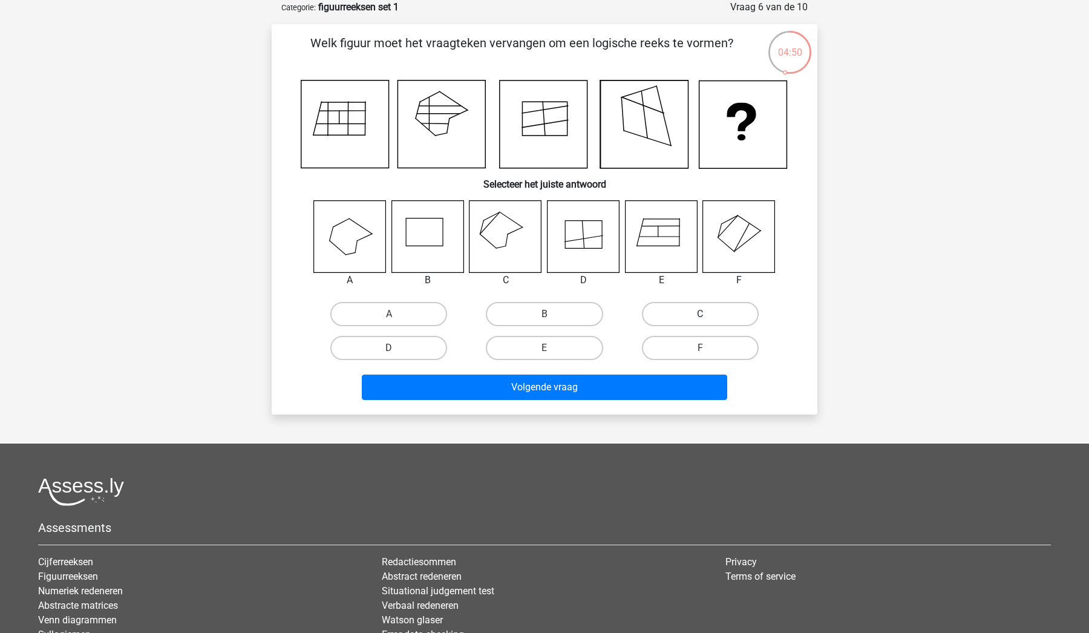
click at [717, 312] on label "C" at bounding box center [700, 314] width 117 height 24
click at [708, 314] on input "C" at bounding box center [704, 318] width 8 height 8
radio input "true"
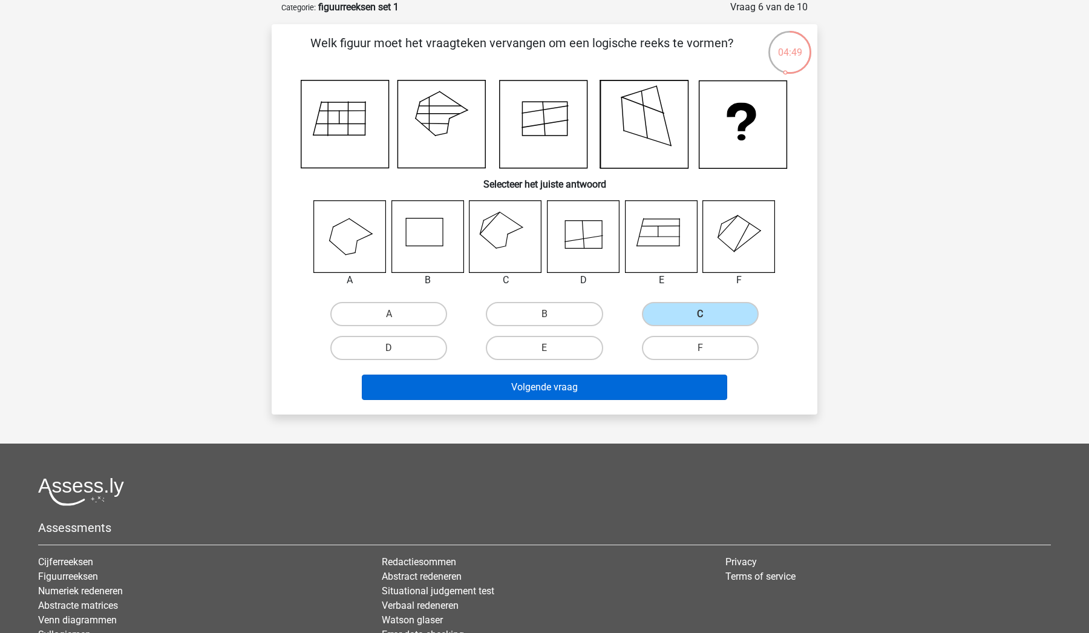
click at [651, 387] on button "Volgende vraag" at bounding box center [545, 386] width 366 height 25
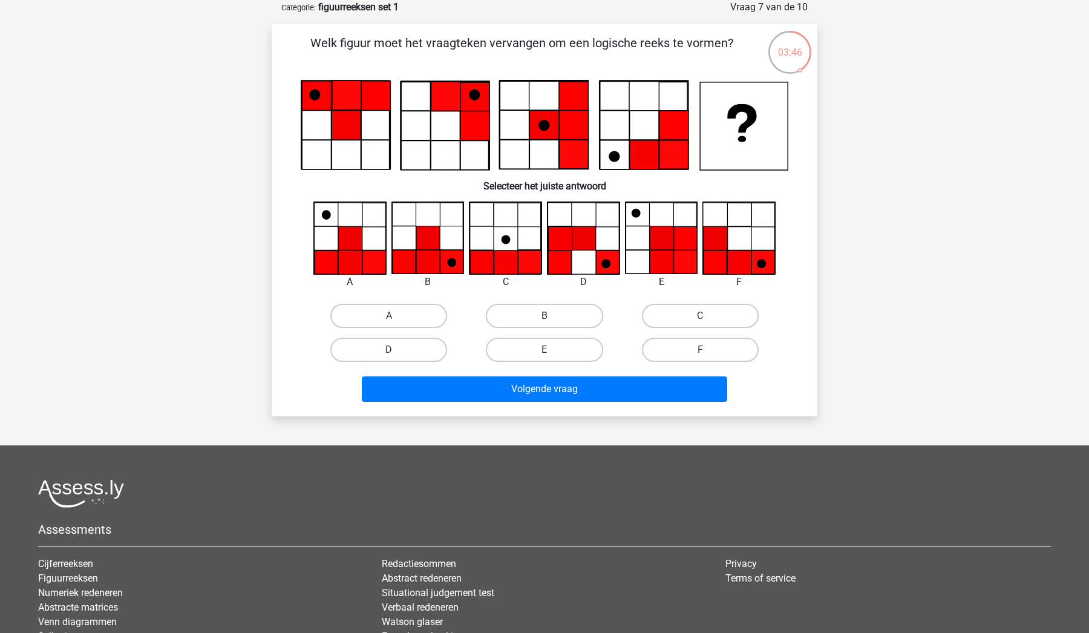
click at [527, 322] on label "B" at bounding box center [544, 316] width 117 height 24
click at [544, 322] on input "B" at bounding box center [548, 320] width 8 height 8
radio input "true"
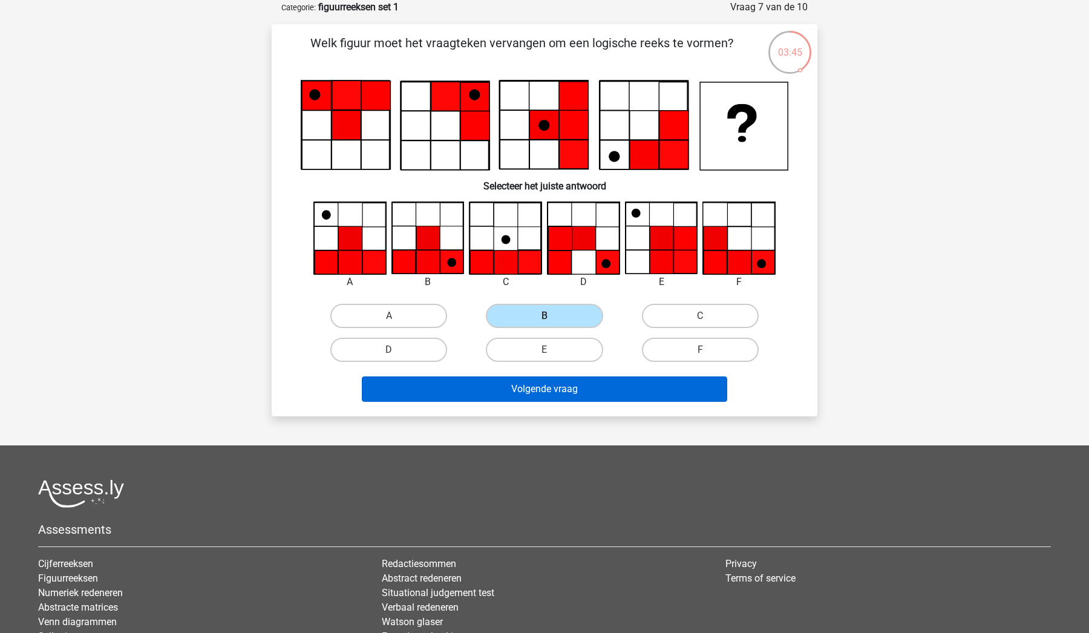
click at [531, 391] on button "Volgende vraag" at bounding box center [545, 388] width 366 height 25
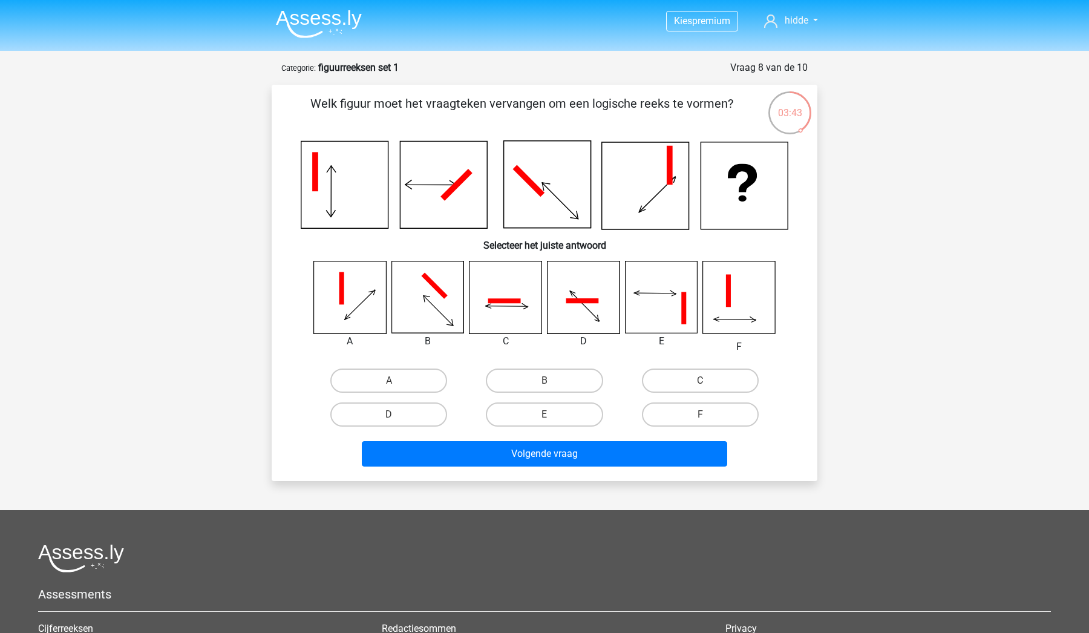
scroll to position [0, 0]
click at [710, 366] on div "C" at bounding box center [699, 381] width 155 height 34
click at [657, 385] on label "C" at bounding box center [700, 380] width 117 height 24
click at [700, 385] on input "C" at bounding box center [704, 384] width 8 height 8
radio input "true"
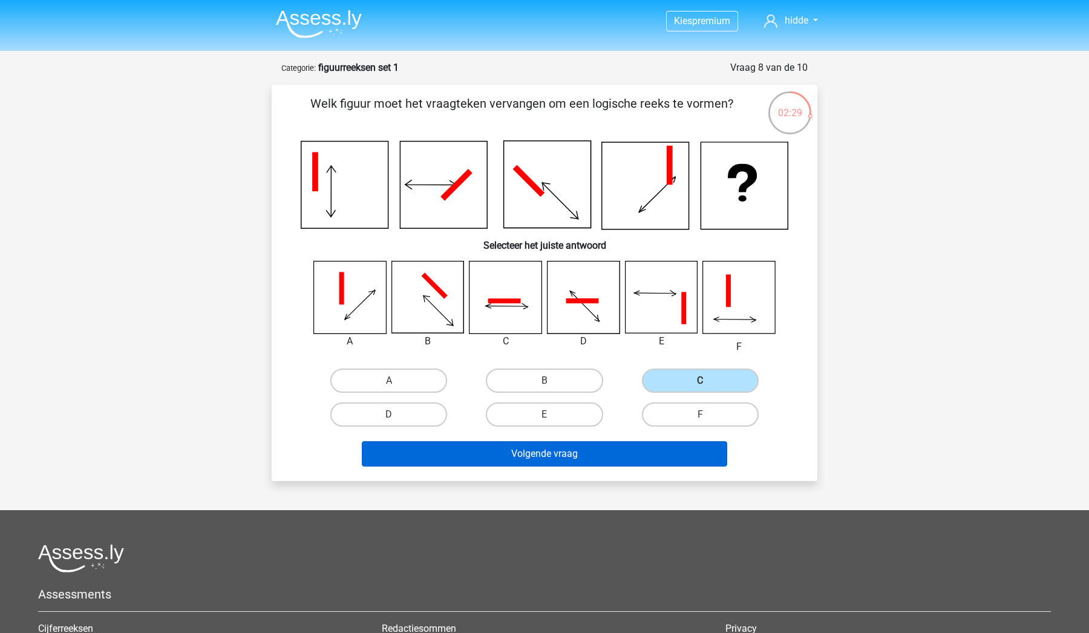
click at [615, 455] on button "Volgende vraag" at bounding box center [545, 453] width 366 height 25
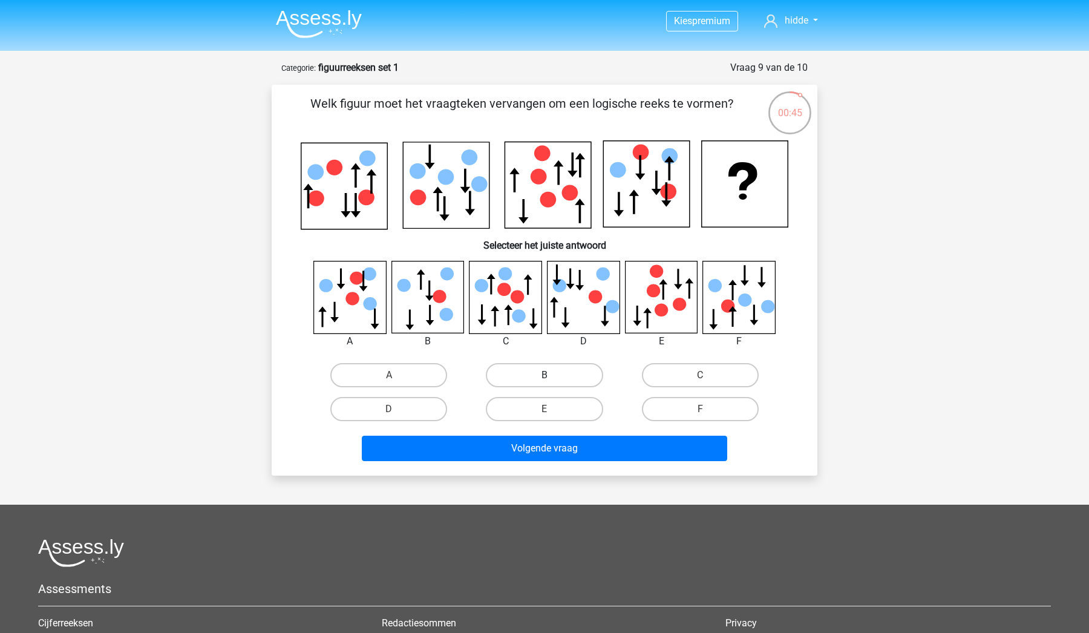
click at [581, 374] on label "B" at bounding box center [544, 375] width 117 height 24
click at [552, 375] on input "B" at bounding box center [548, 379] width 8 height 8
radio input "true"
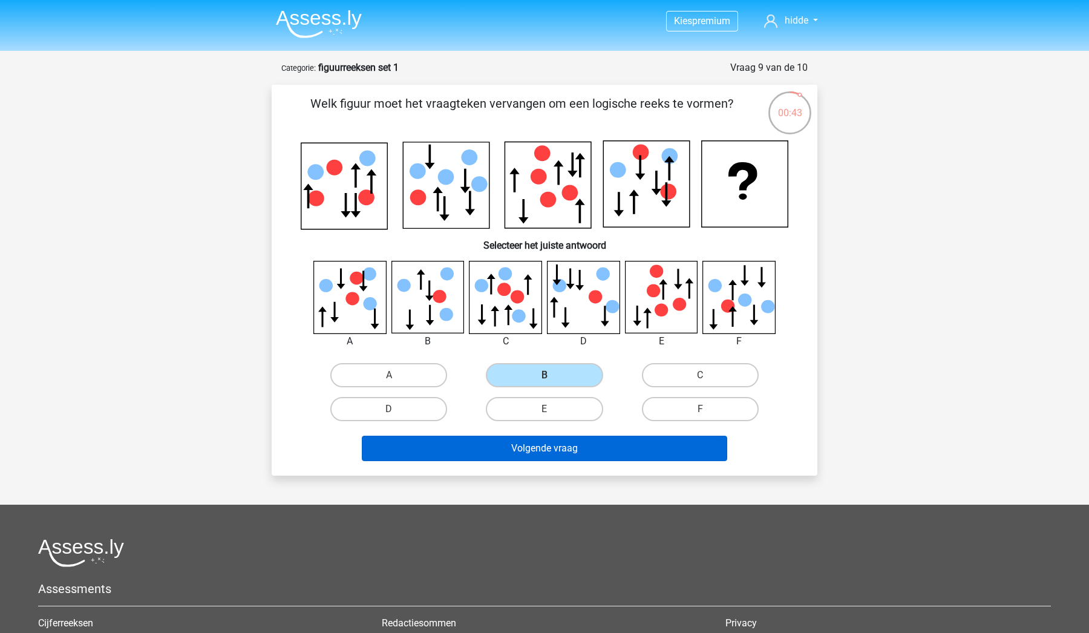
click at [599, 455] on button "Volgende vraag" at bounding box center [545, 448] width 366 height 25
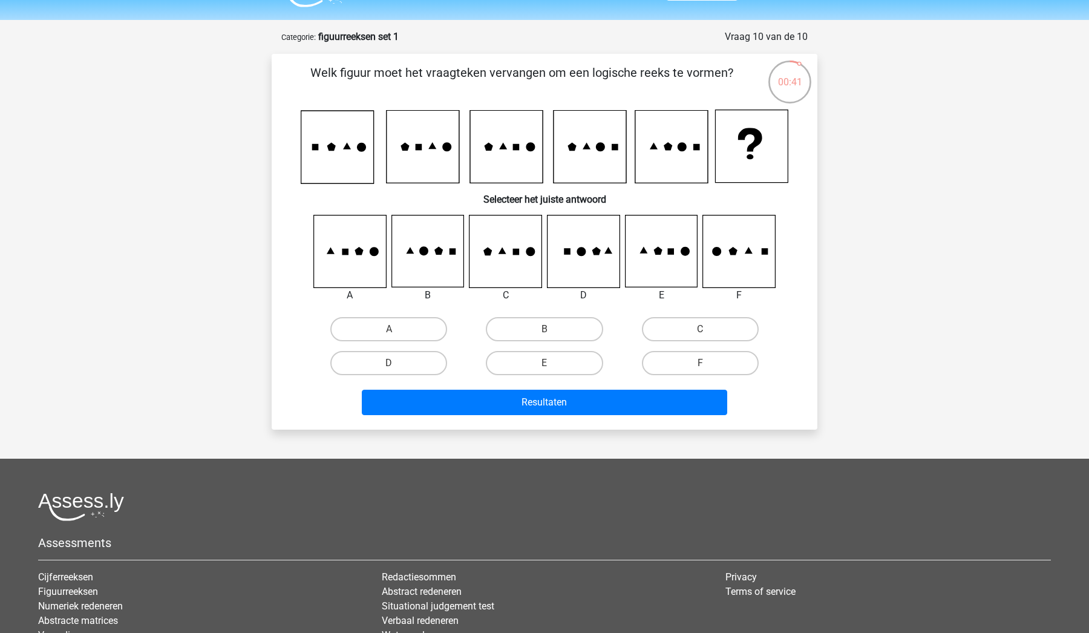
scroll to position [19, 0]
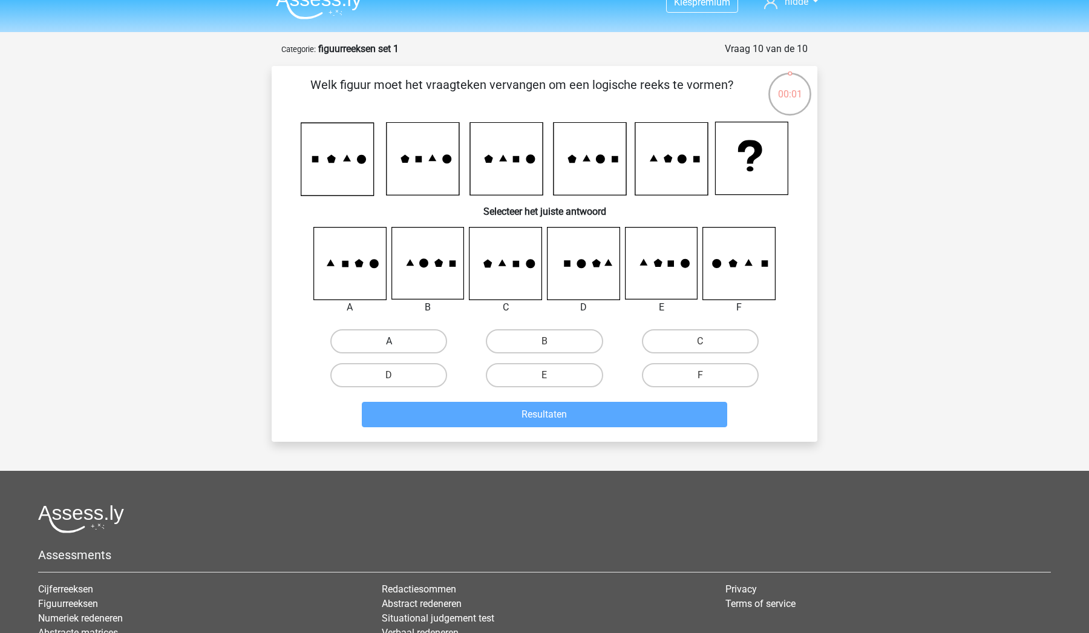
click at [425, 341] on label "A" at bounding box center [388, 341] width 117 height 24
click at [397, 341] on input "A" at bounding box center [393, 345] width 8 height 8
radio input "true"
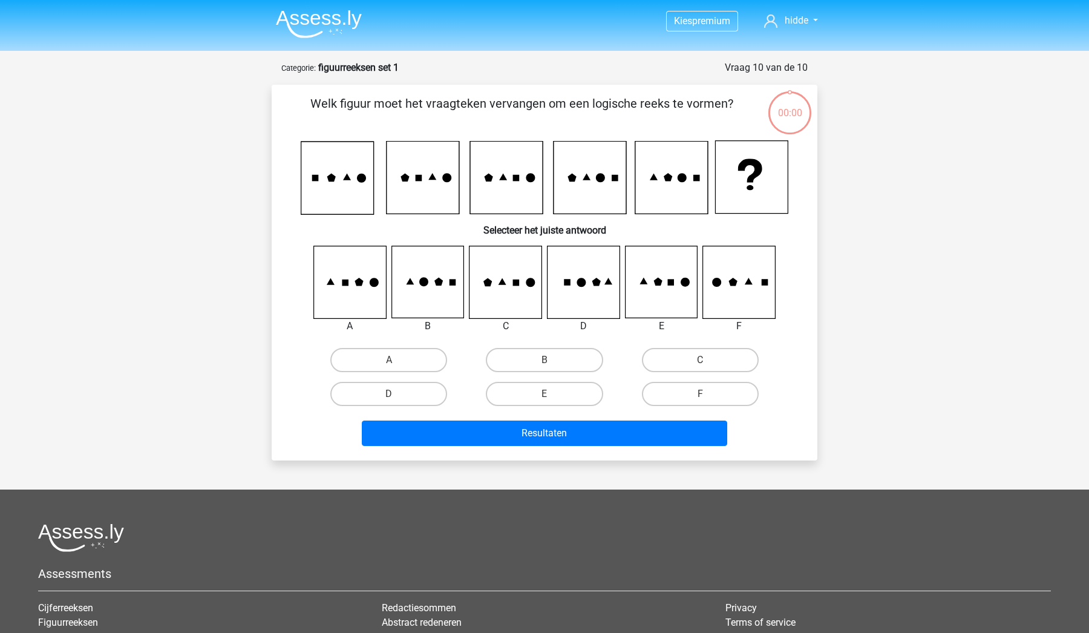
scroll to position [19, 0]
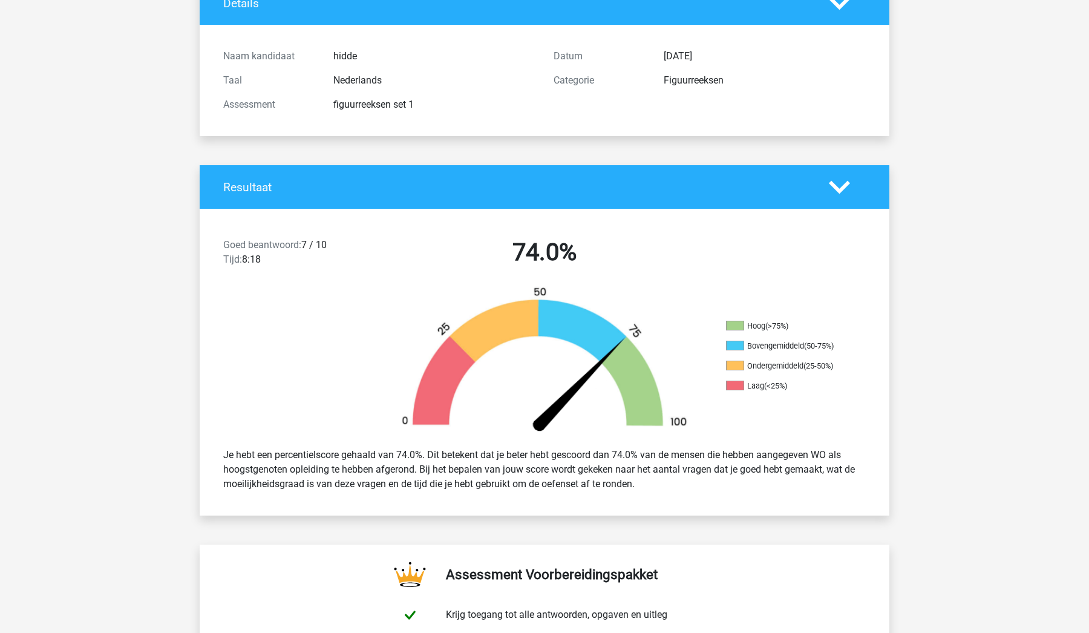
scroll to position [80, 0]
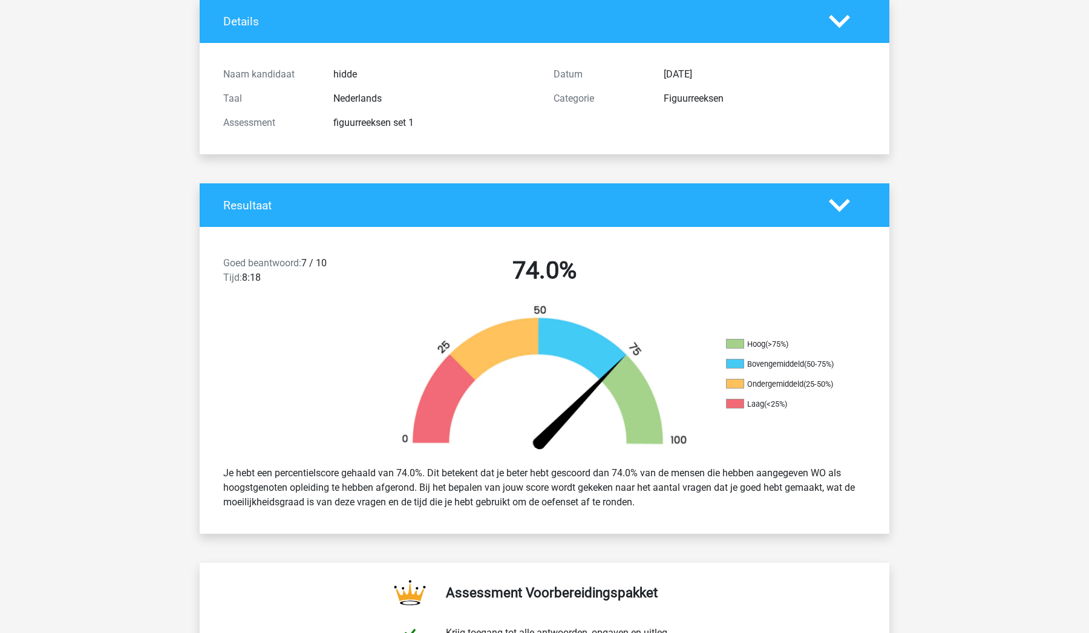
click at [872, 198] on div at bounding box center [847, 205] width 55 height 21
click at [851, 198] on div at bounding box center [847, 205] width 55 height 21
click at [832, 211] on icon at bounding box center [839, 205] width 21 height 21
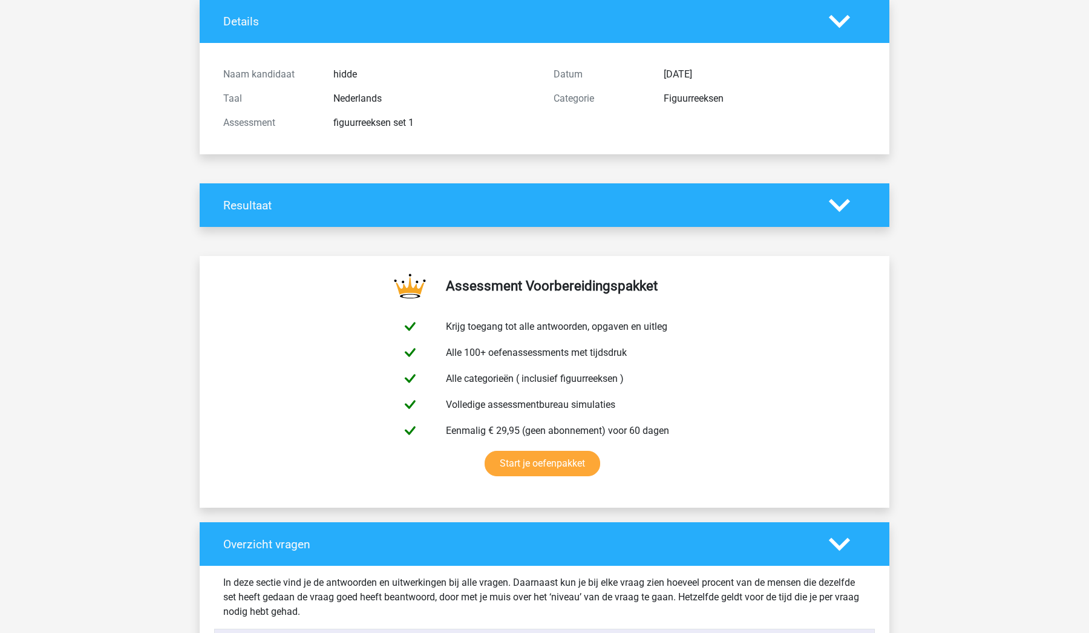
click at [841, 204] on icon at bounding box center [839, 205] width 21 height 21
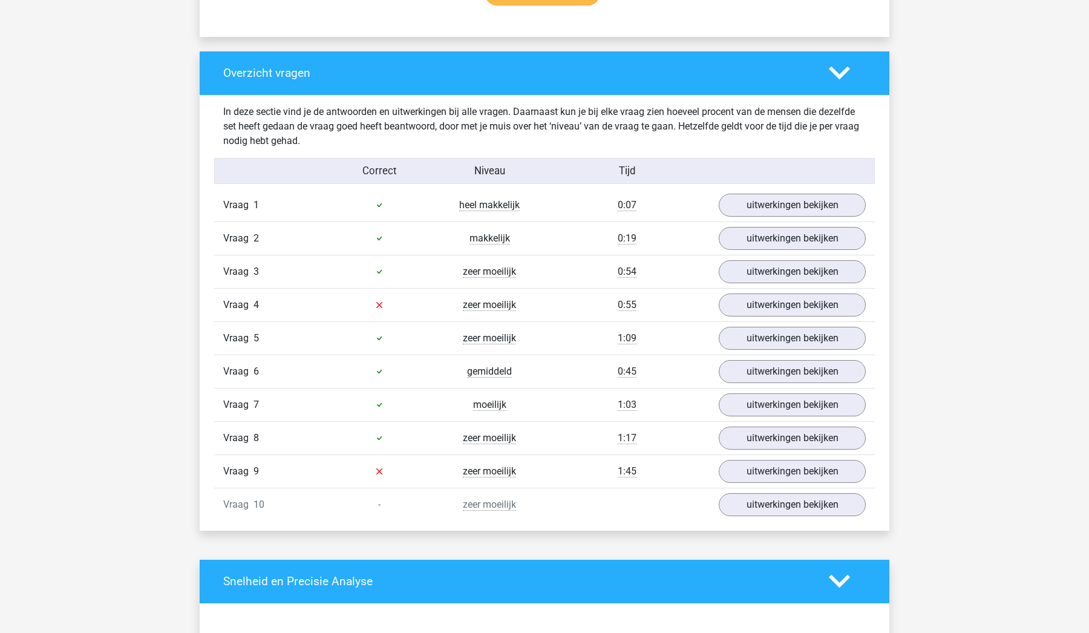
scroll to position [867, 0]
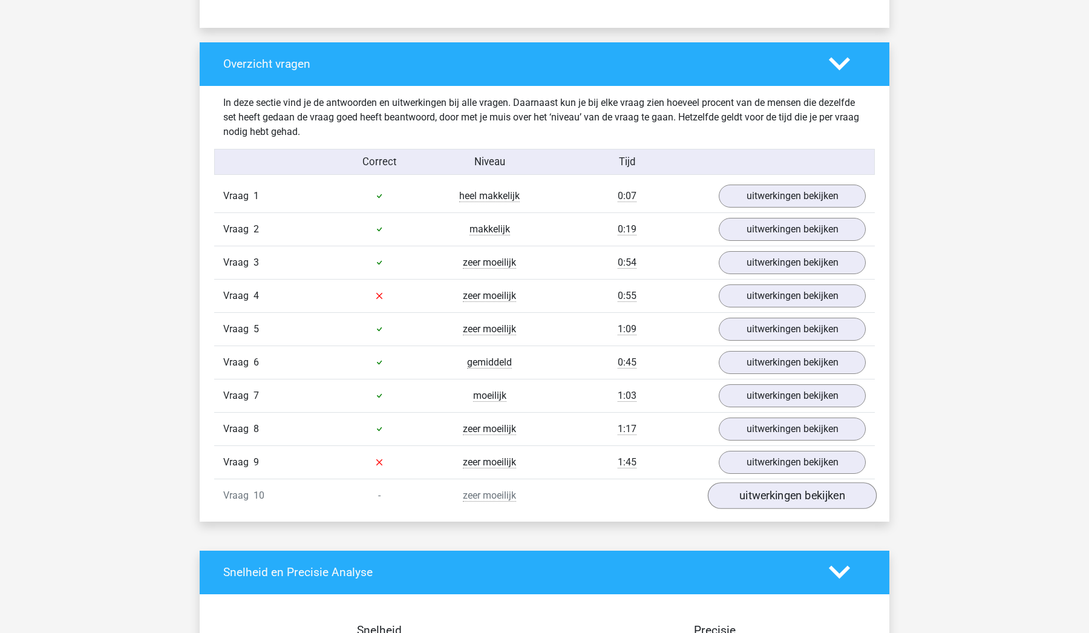
click at [751, 488] on link "uitwerkingen bekijken" at bounding box center [792, 495] width 169 height 27
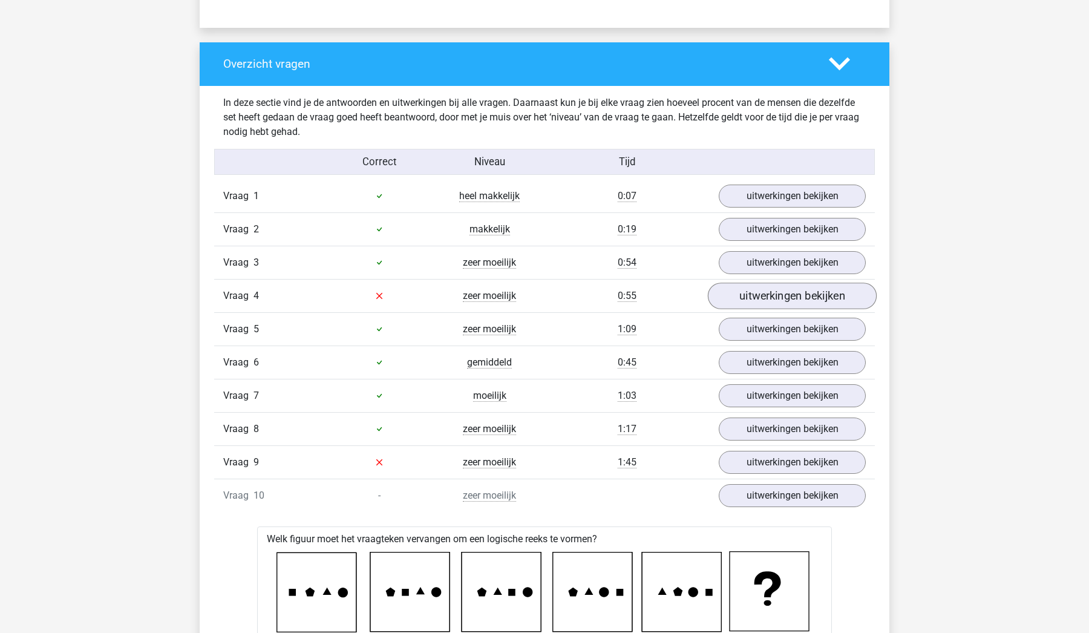
click at [757, 299] on link "uitwerkingen bekijken" at bounding box center [792, 295] width 169 height 27
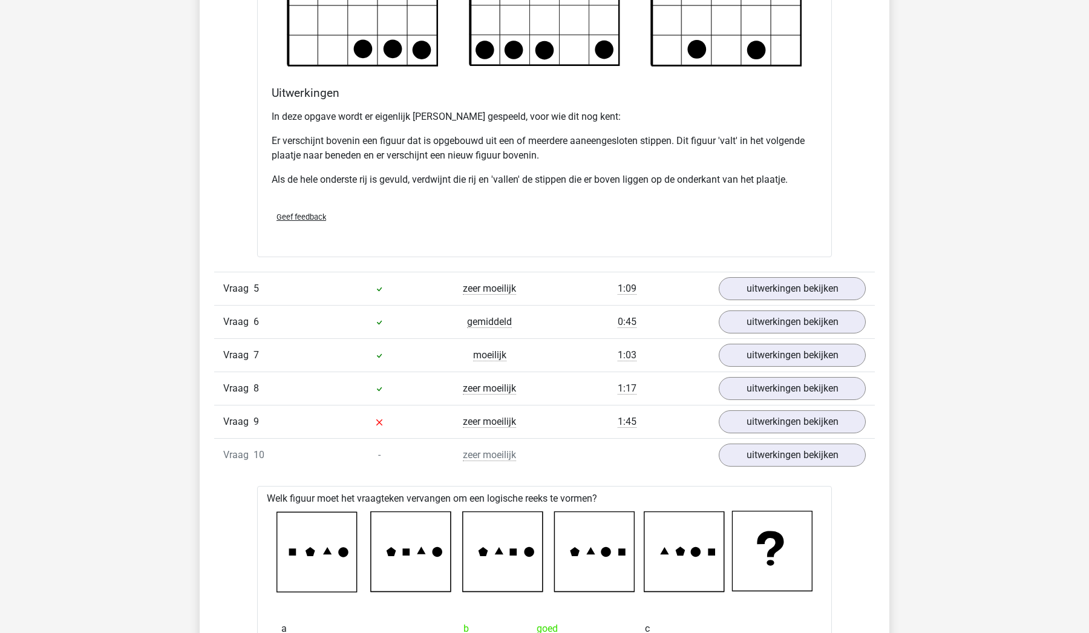
scroll to position [1720, 0]
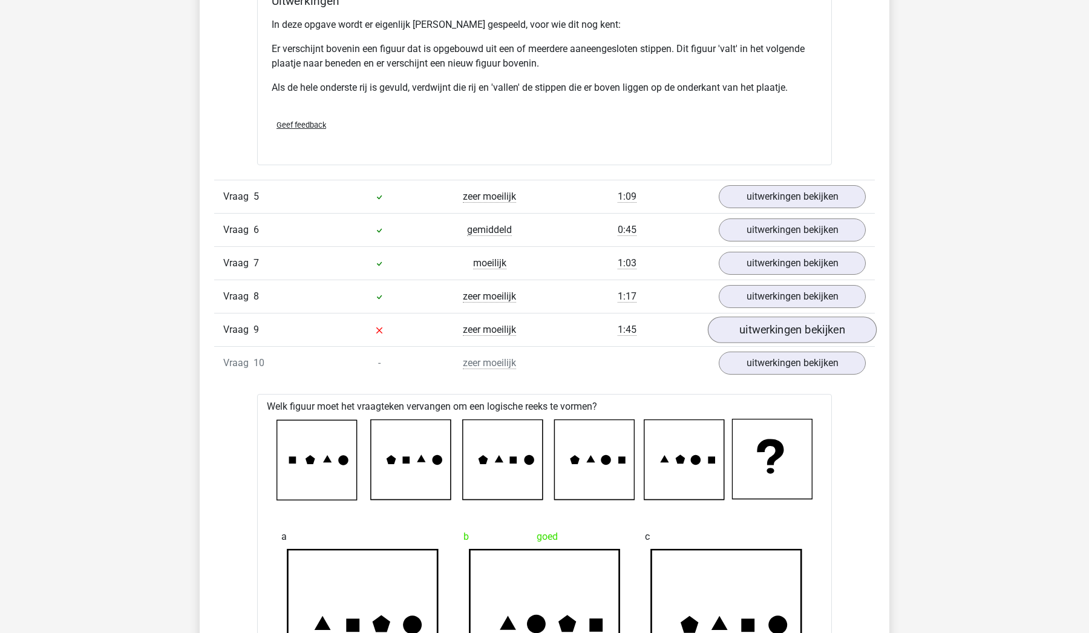
click at [766, 330] on link "uitwerkingen bekijken" at bounding box center [792, 329] width 169 height 27
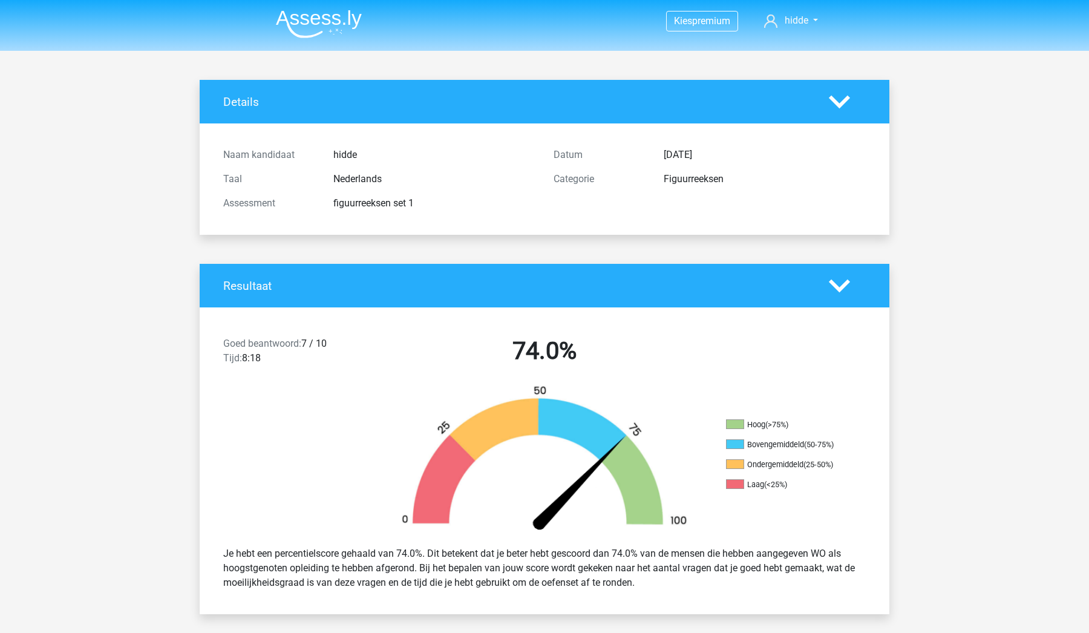
scroll to position [0, 0]
